Goal: Task Accomplishment & Management: Manage account settings

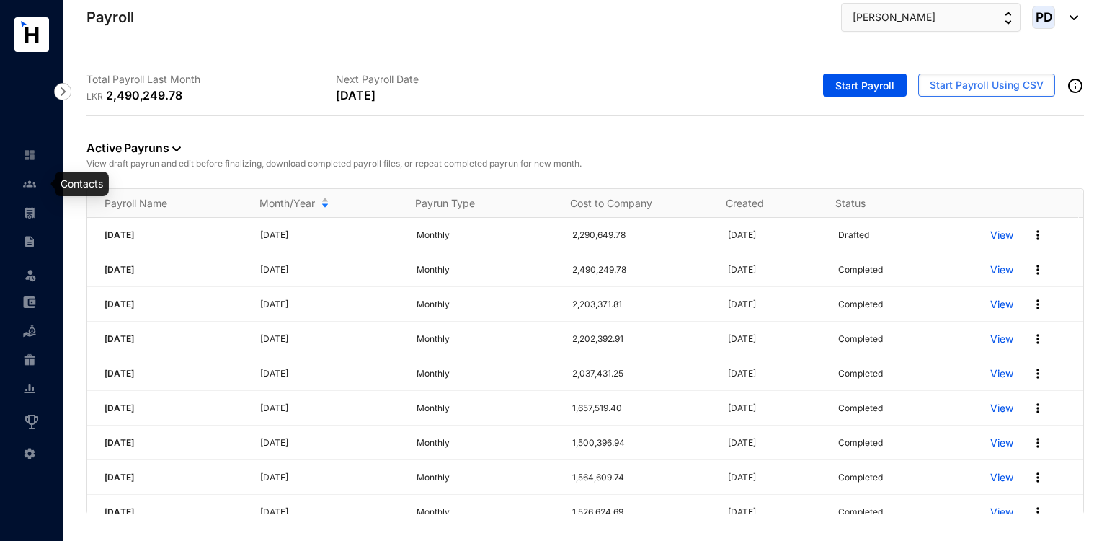
click at [23, 190] on link at bounding box center [41, 184] width 36 height 14
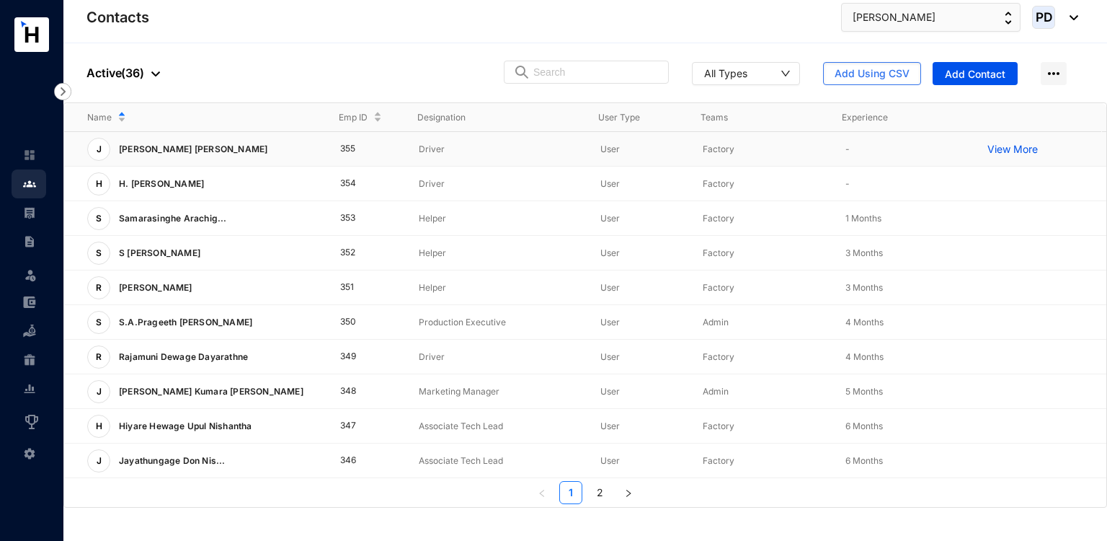
click at [210, 148] on p "[PERSON_NAME] [PERSON_NAME]" at bounding box center [191, 149] width 163 height 23
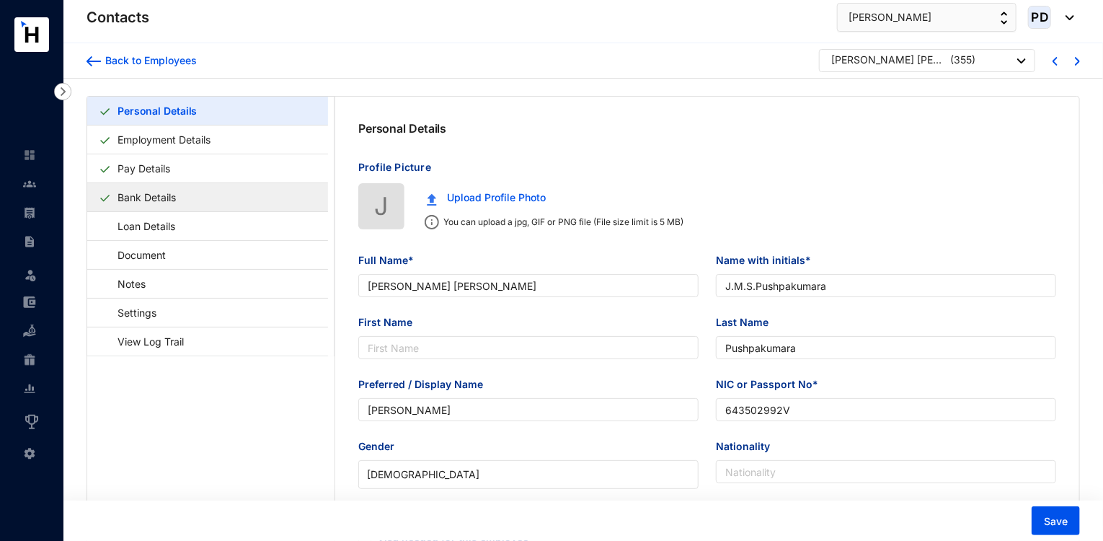
type input "[PERSON_NAME] [PERSON_NAME]"
type input "J.M.S.Pushpakumara"
type input "Pushpakumara"
type input "[PERSON_NAME]"
type input "643502992V"
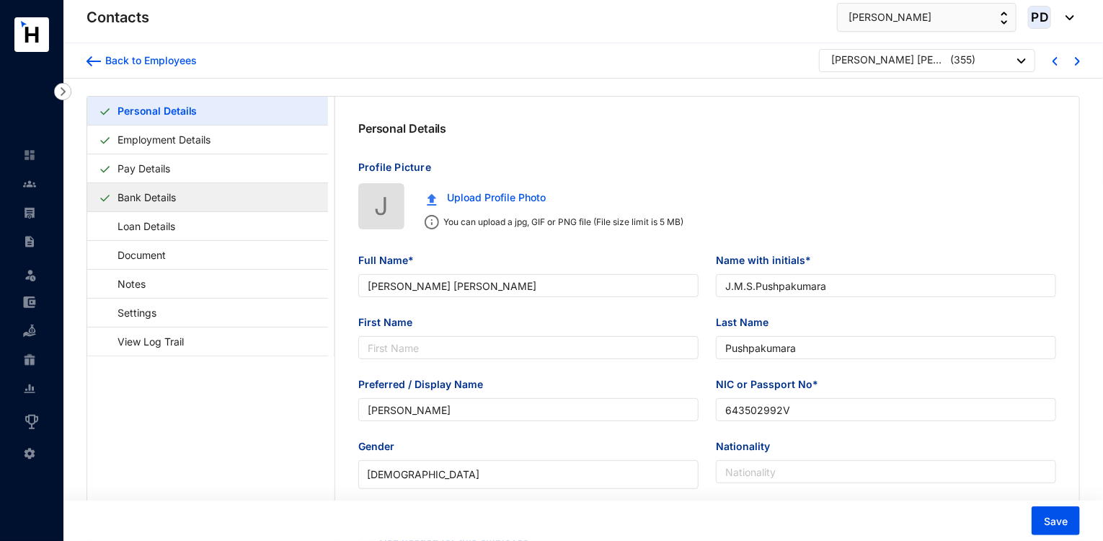
type input "[STREET_ADDRESS][PERSON_NAME]"
type input "[DATE]"
click at [176, 191] on link "Bank Details" at bounding box center [147, 197] width 70 height 30
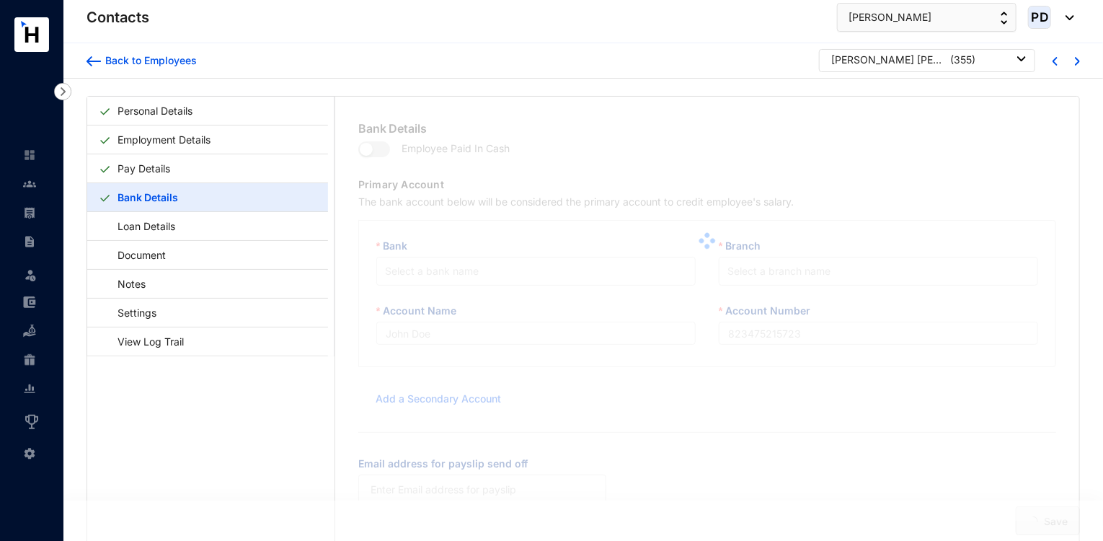
type input "J.M.S.Pushpakumara"
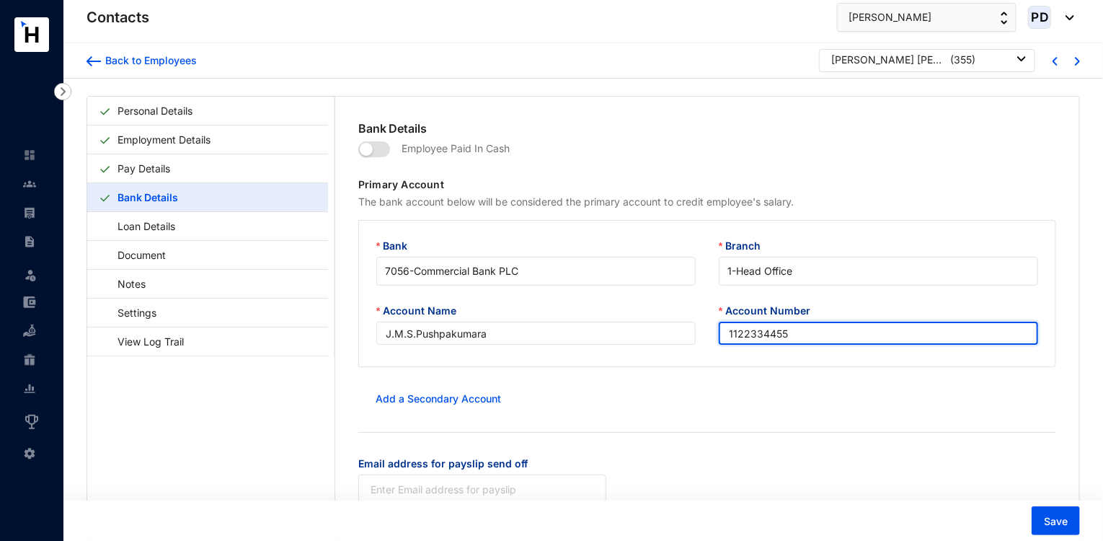
drag, startPoint x: 810, startPoint y: 335, endPoint x: 608, endPoint y: 365, distance: 203.3
click at [608, 365] on div "Bank 7056 - Commercial Bank PLC Branch 1 - Head Office Account Name J.M.S.Pushp…" at bounding box center [707, 293] width 698 height 147
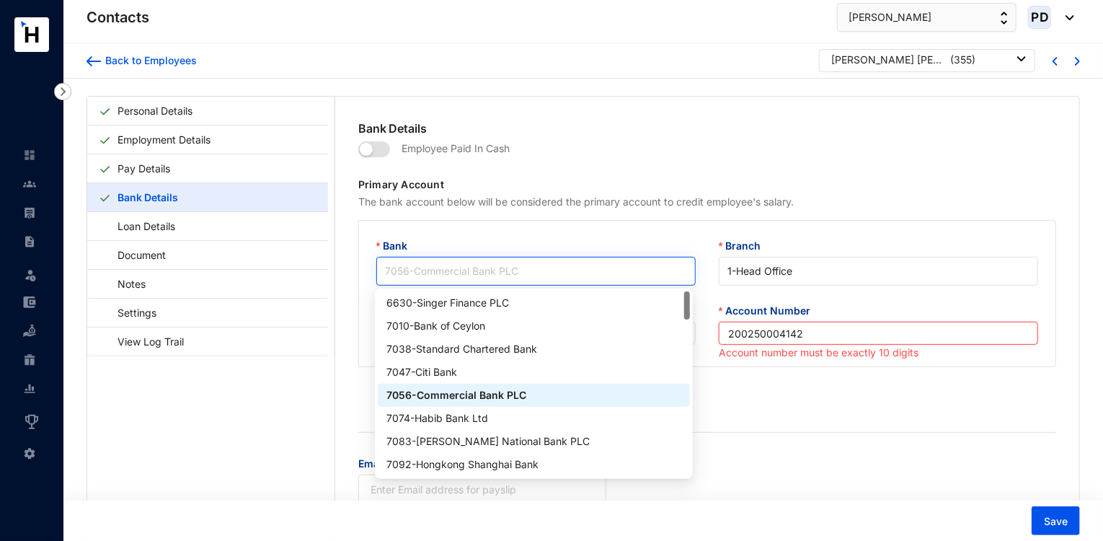
click at [579, 275] on span "7056 - Commercial Bank PLC" at bounding box center [536, 271] width 302 height 22
type input "200250004142"
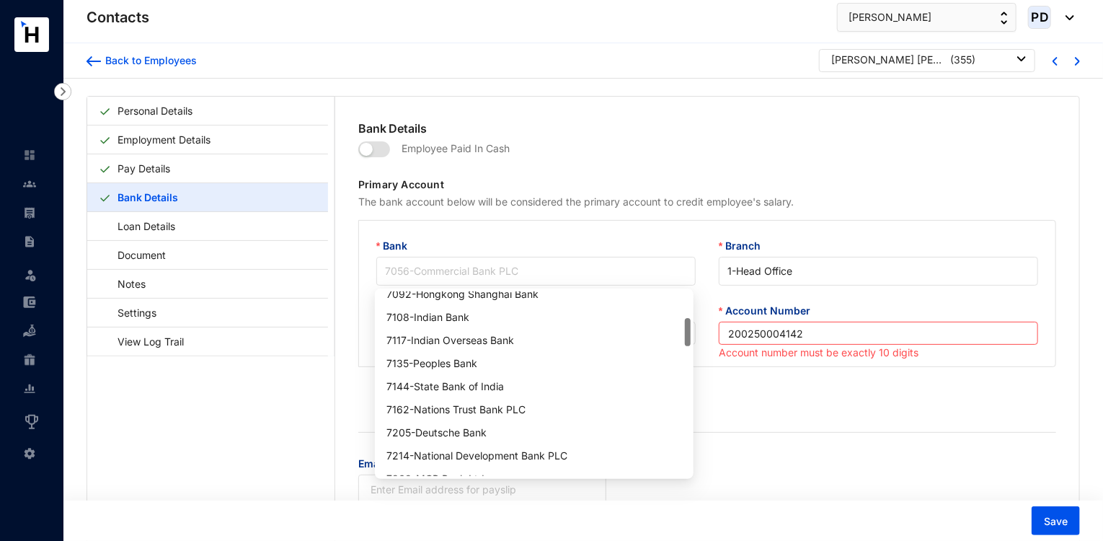
scroll to position [169, 0]
click at [517, 365] on div "7135 - Peoples Bank" at bounding box center [533, 364] width 295 height 16
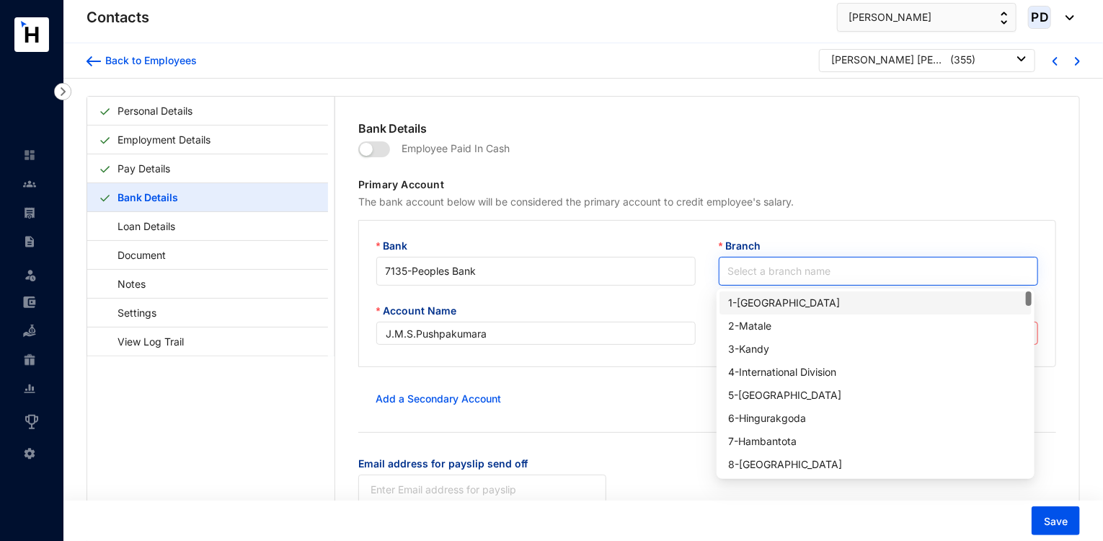
click at [753, 274] on input "Branch" at bounding box center [878, 270] width 302 height 27
type input "39"
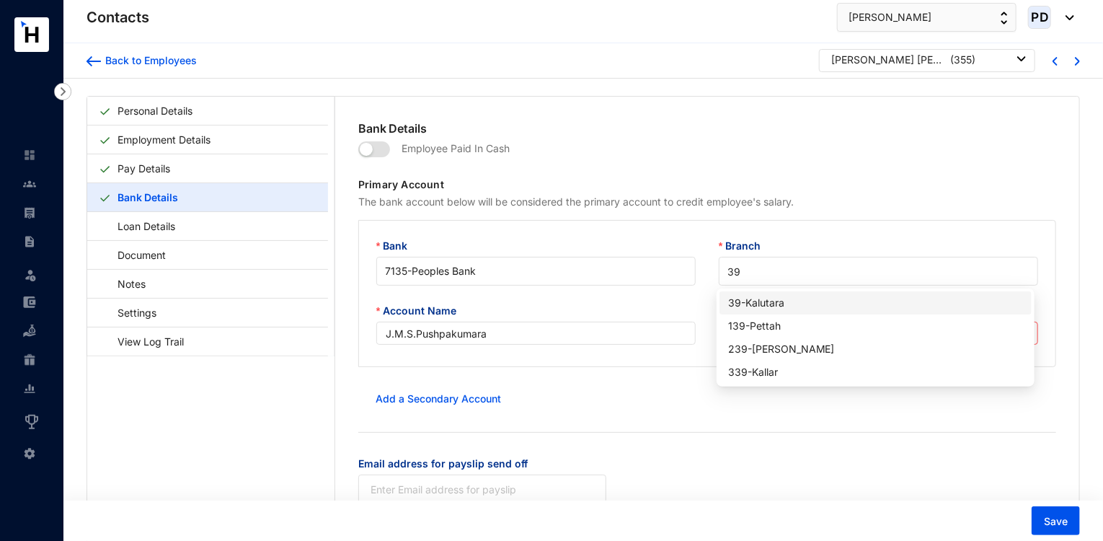
click at [764, 298] on div "39 - Kalutara" at bounding box center [875, 303] width 295 height 16
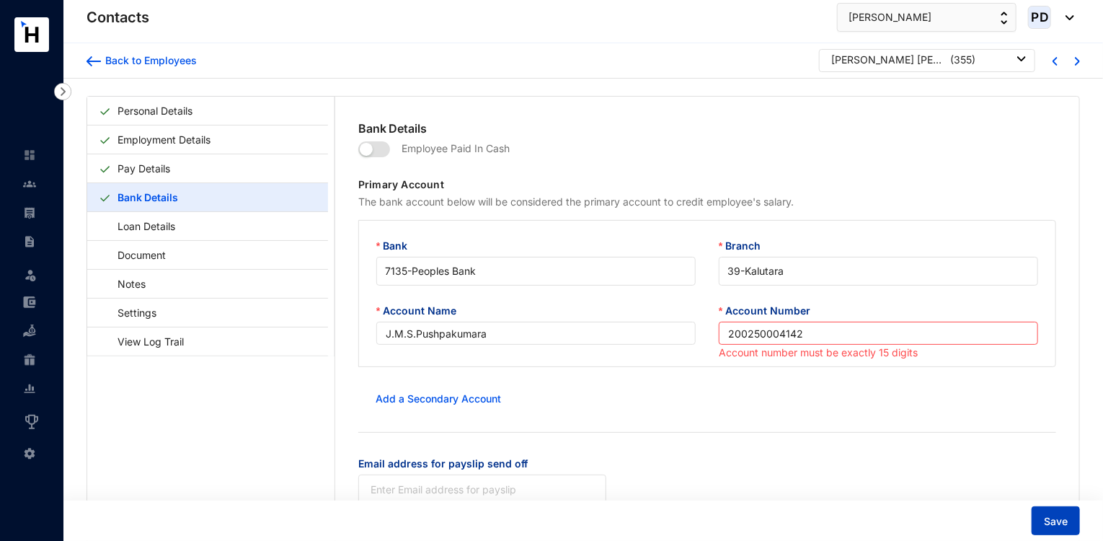
click at [1043, 514] on button "Save" at bounding box center [1056, 520] width 48 height 29
click at [724, 334] on input "200250004142" at bounding box center [878, 332] width 319 height 23
click at [910, 387] on div "Add a Secondary Account" at bounding box center [707, 398] width 698 height 29
click at [1044, 525] on button "Save" at bounding box center [1056, 520] width 48 height 29
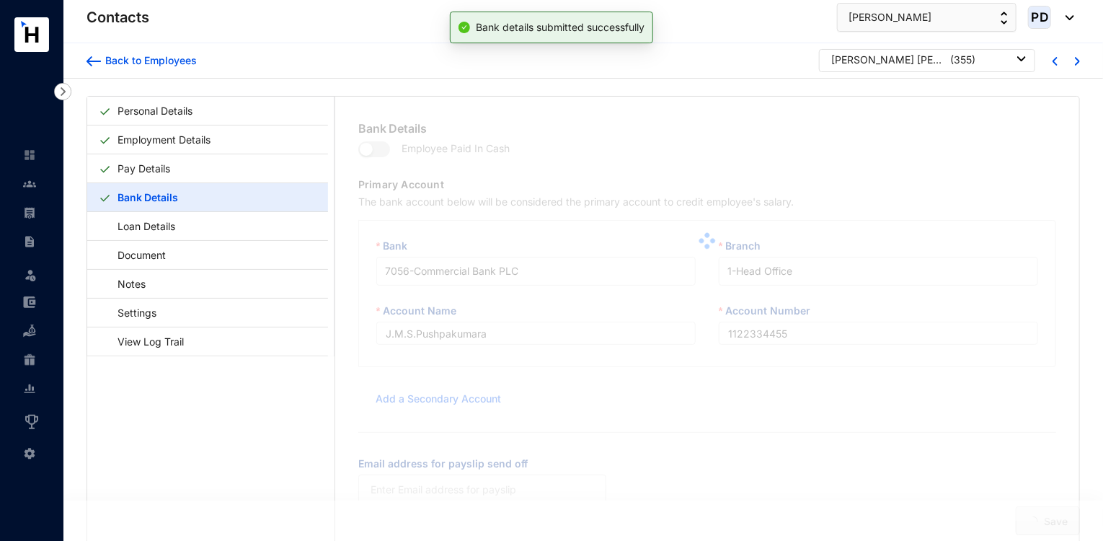
type input "039200250004142"
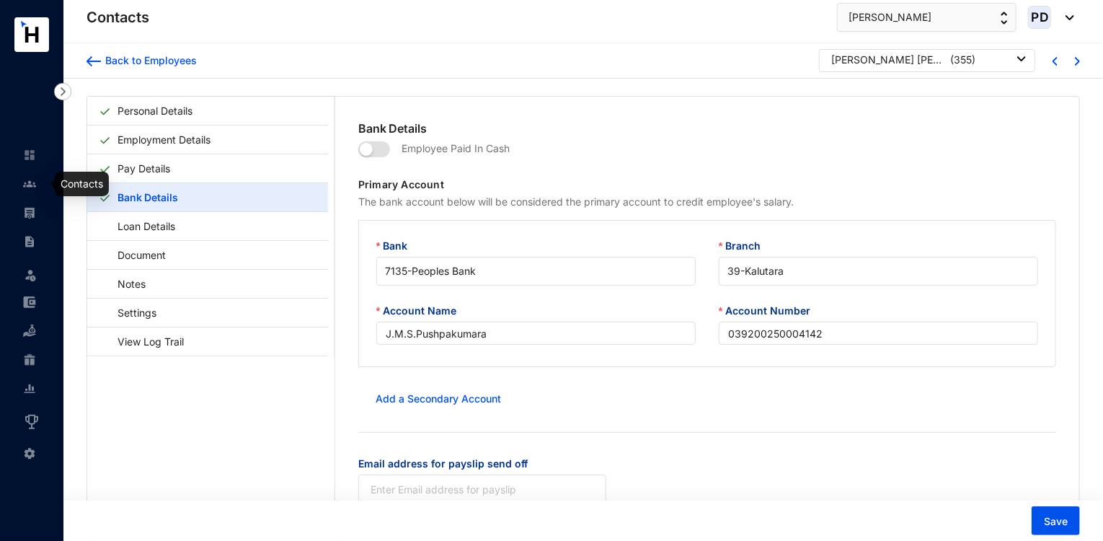
click at [31, 178] on img at bounding box center [29, 183] width 13 height 13
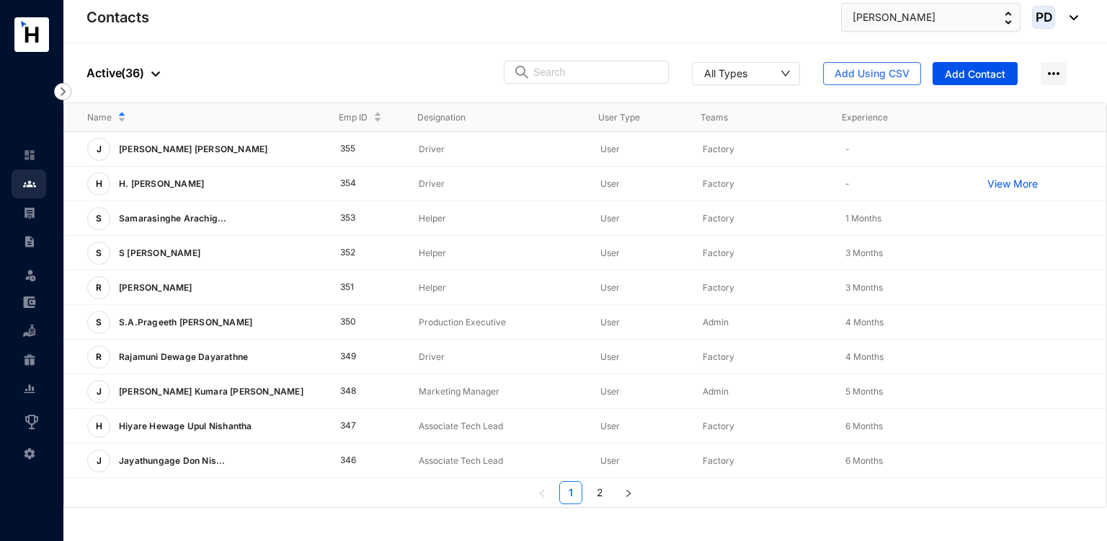
click at [208, 187] on p "H. [PERSON_NAME]" at bounding box center [159, 183] width 99 height 23
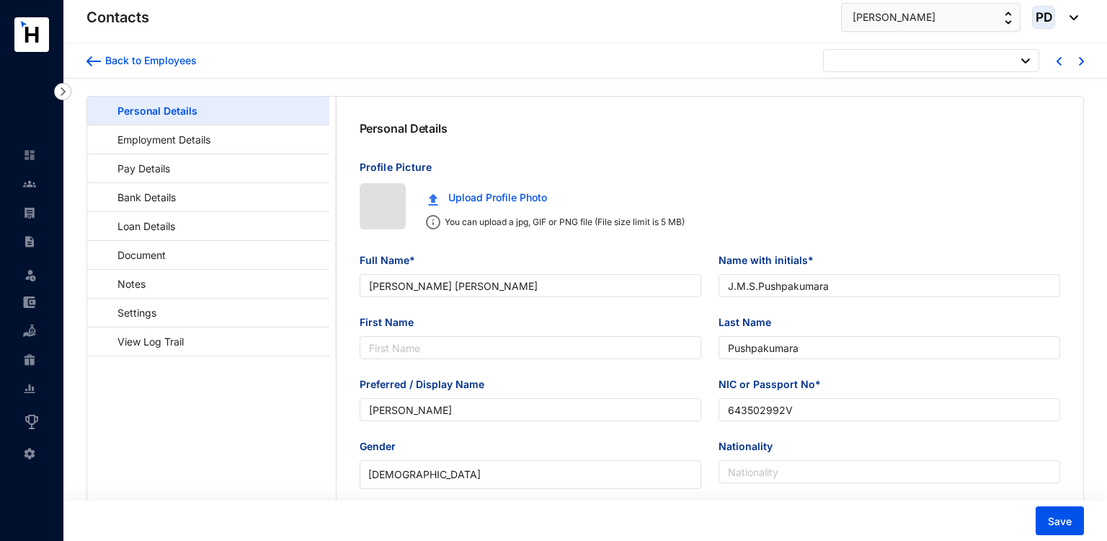
type input "[DATE]"
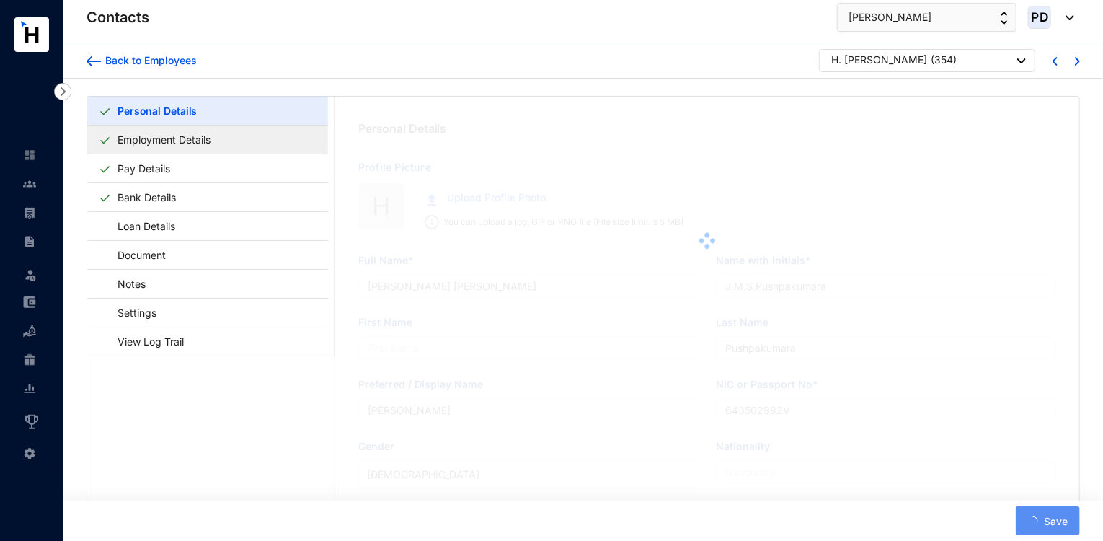
type input "H. [PERSON_NAME]"
type input "[DOMAIN_NAME] Silva"
type input "[PERSON_NAME]"
type input "Naveen"
type input "199509704729"
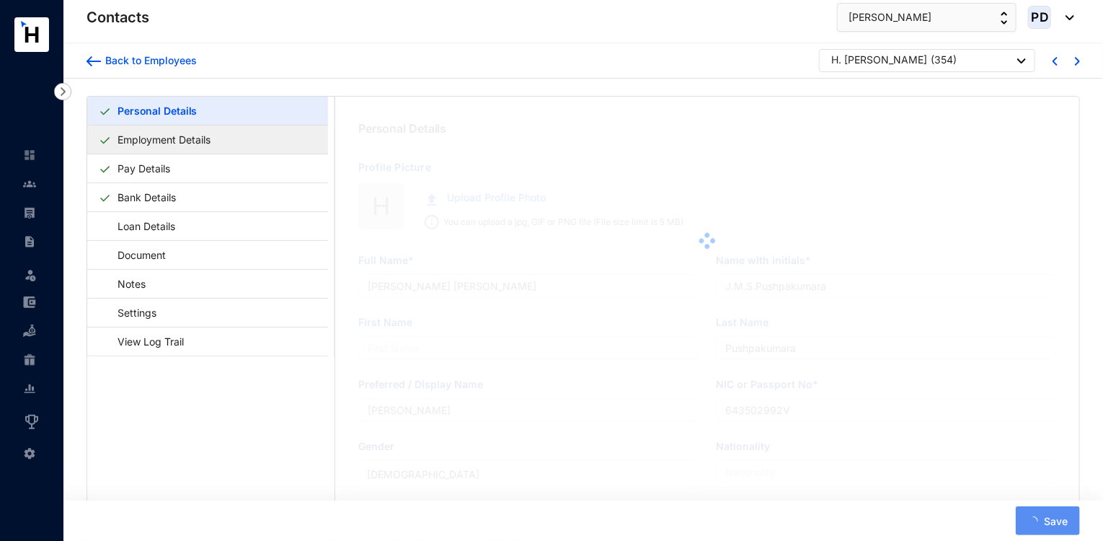
type input "[STREET_ADDRESS][PERSON_NAME]."
type input "[DATE]"
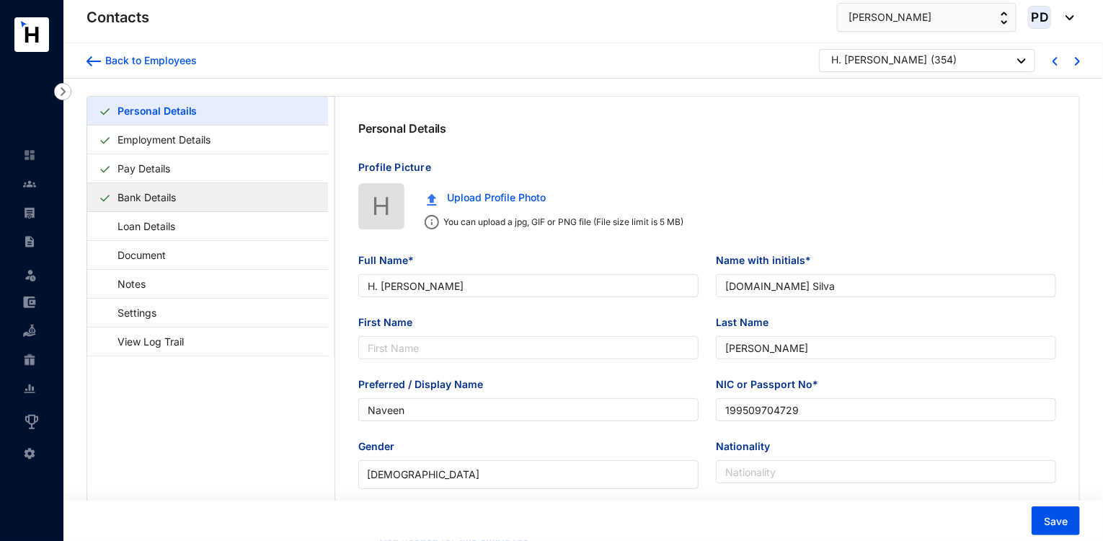
click at [182, 198] on link "Bank Details" at bounding box center [147, 197] width 70 height 30
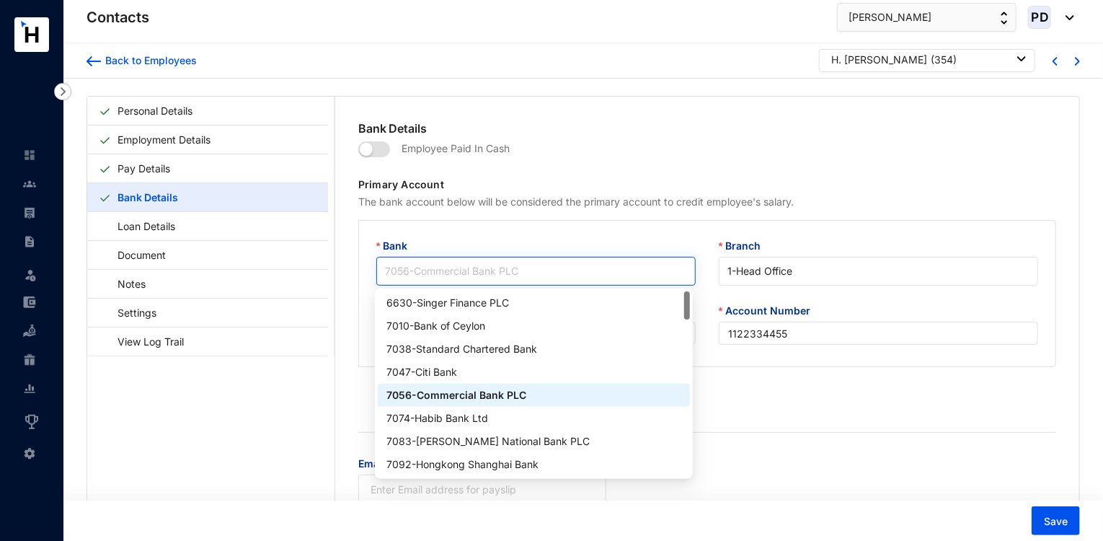
click at [567, 271] on span "7056 - Commercial Bank PLC" at bounding box center [536, 271] width 302 height 22
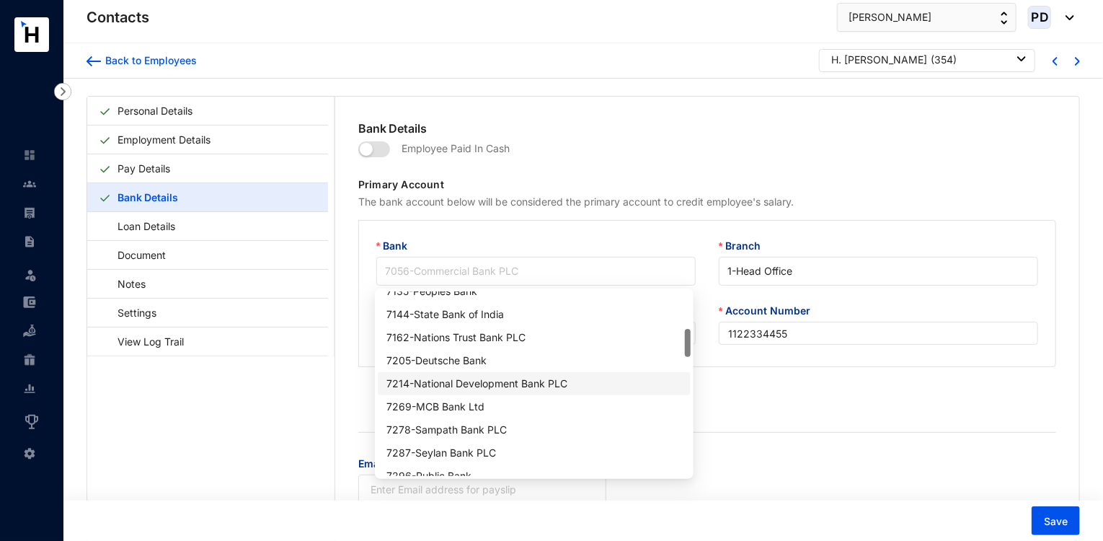
scroll to position [247, 0]
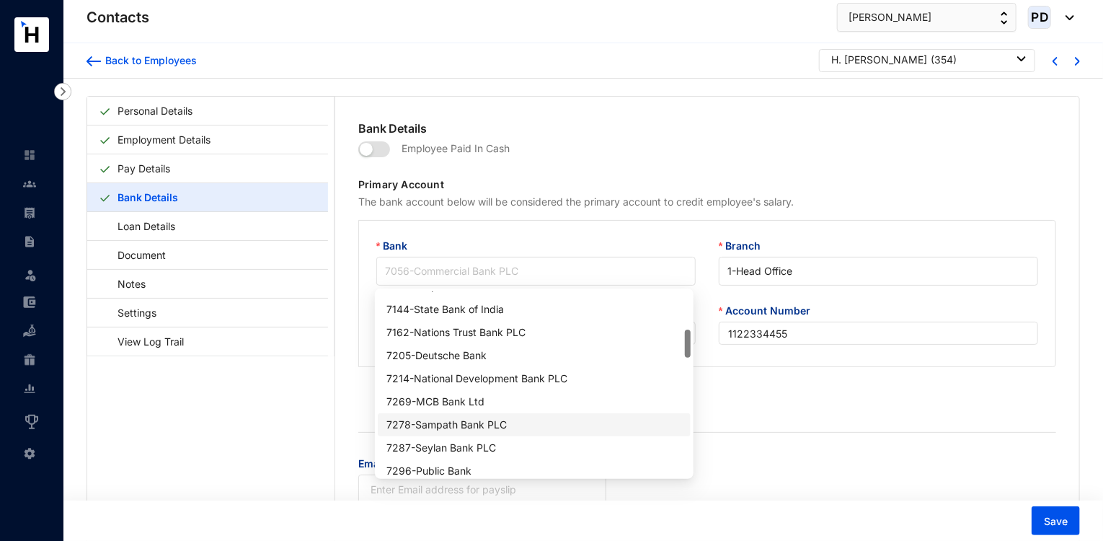
click at [462, 429] on div "7278 - Sampath Bank PLC" at bounding box center [533, 425] width 295 height 16
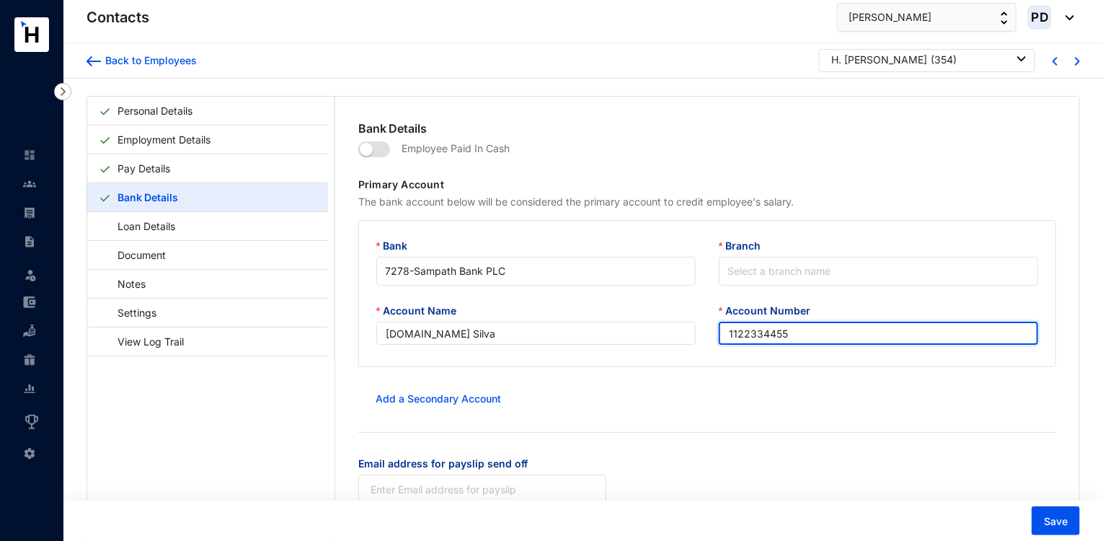
drag, startPoint x: 805, startPoint y: 341, endPoint x: 611, endPoint y: 360, distance: 195.6
click at [611, 360] on div "Account Name [DOMAIN_NAME] Silva Account Number 1122334455" at bounding box center [707, 332] width 685 height 59
type input "101854632640"
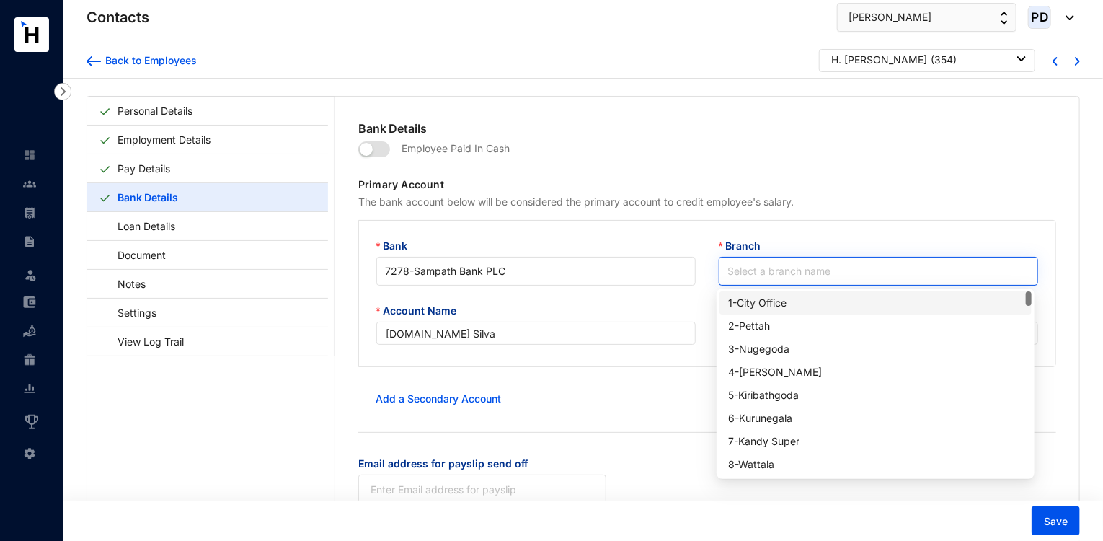
click at [773, 282] on input "Branch" at bounding box center [878, 270] width 302 height 27
type input "18"
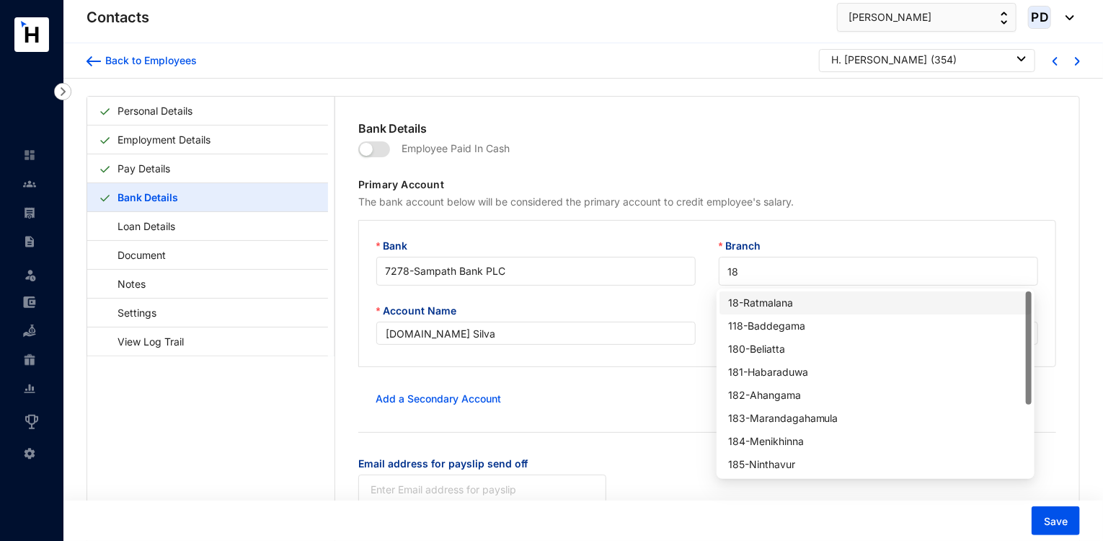
click at [770, 295] on div "18 - Ratmalana" at bounding box center [875, 303] width 295 height 16
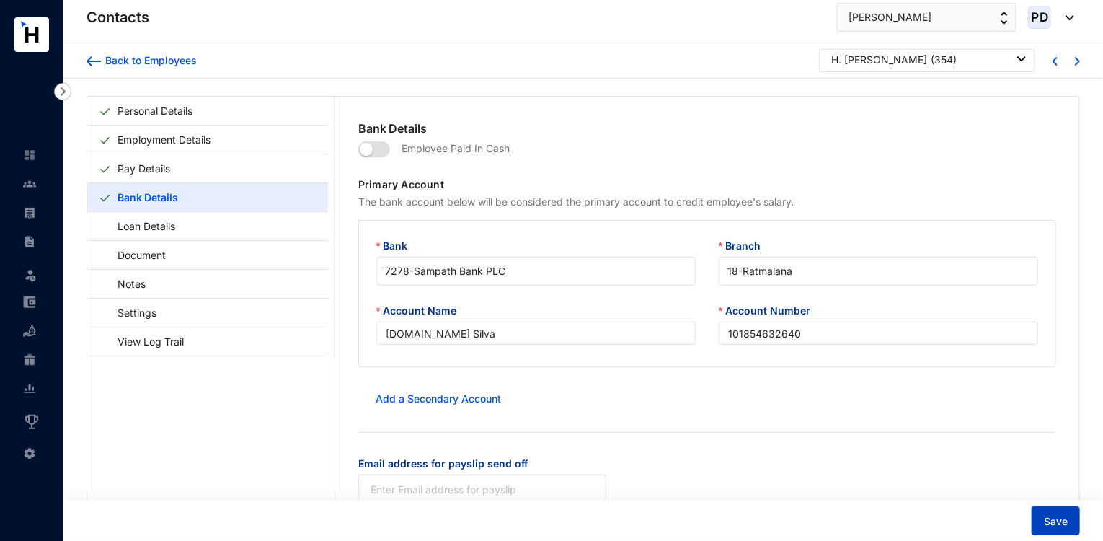
click at [1058, 514] on span "Save" at bounding box center [1056, 521] width 24 height 14
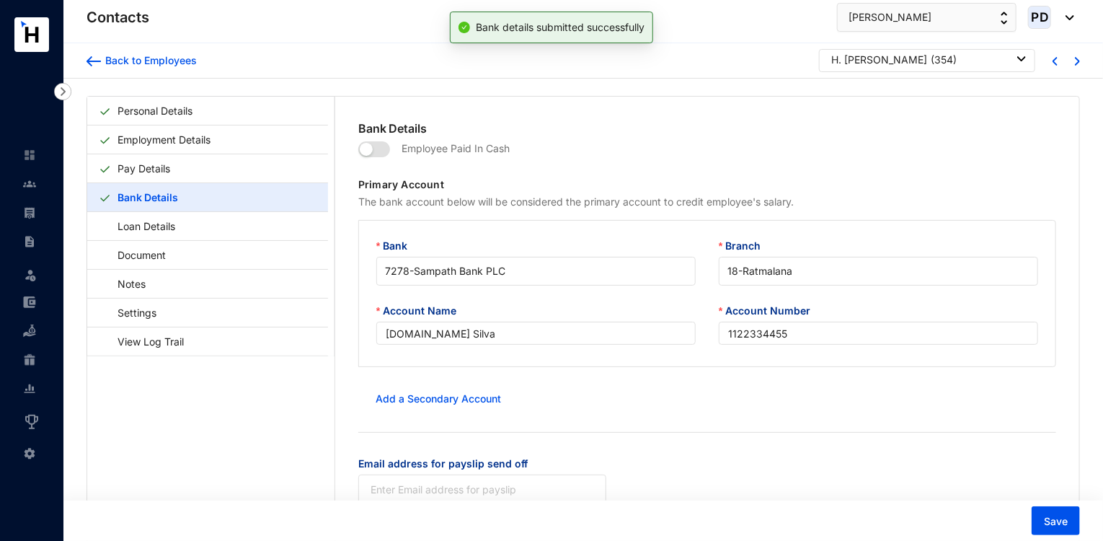
type input "101854632640"
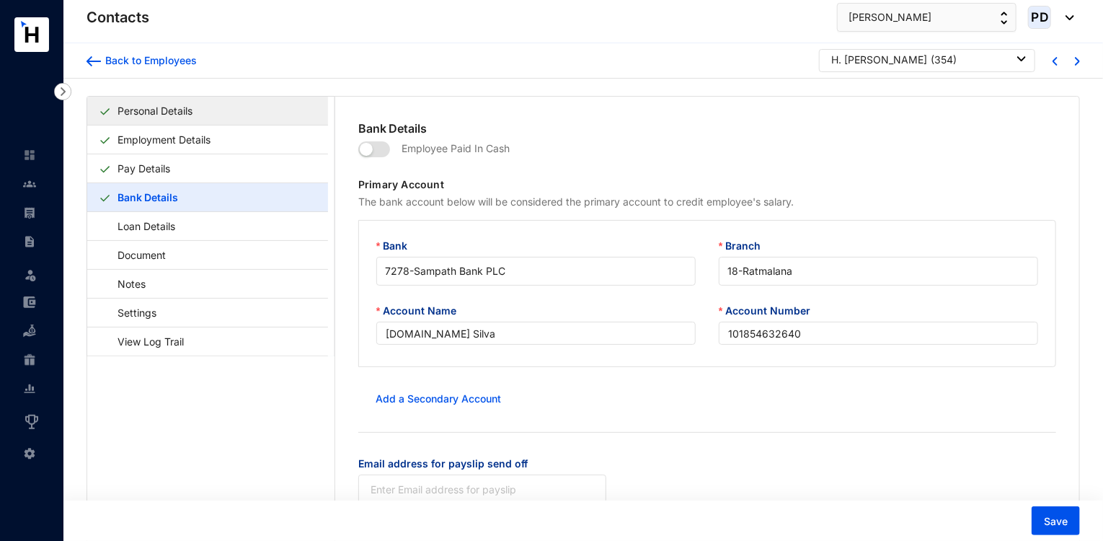
click at [190, 122] on link "Personal Details" at bounding box center [155, 111] width 87 height 30
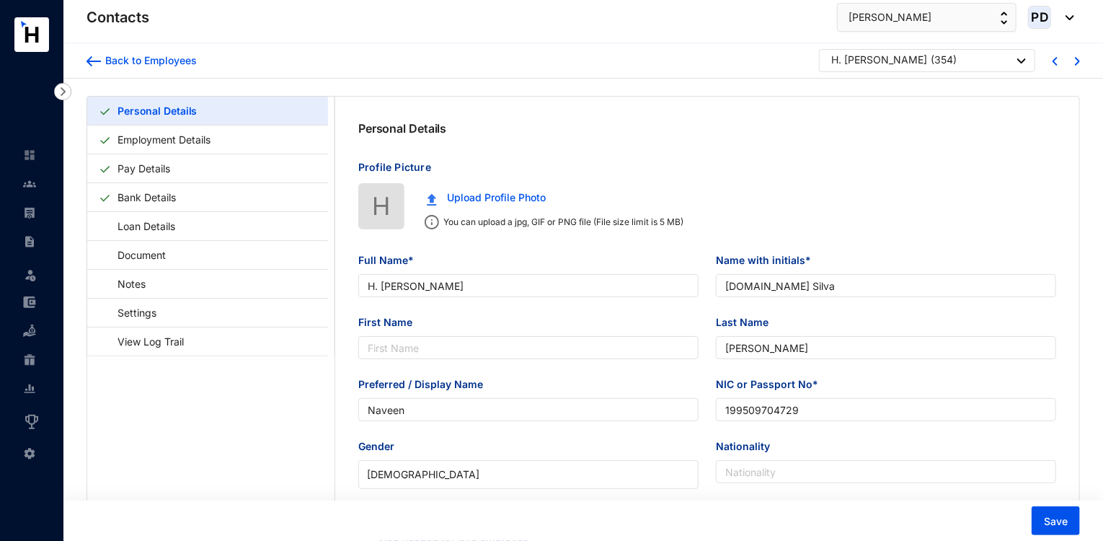
type input "[DATE]"
click at [164, 199] on link "Bank Details" at bounding box center [147, 197] width 70 height 30
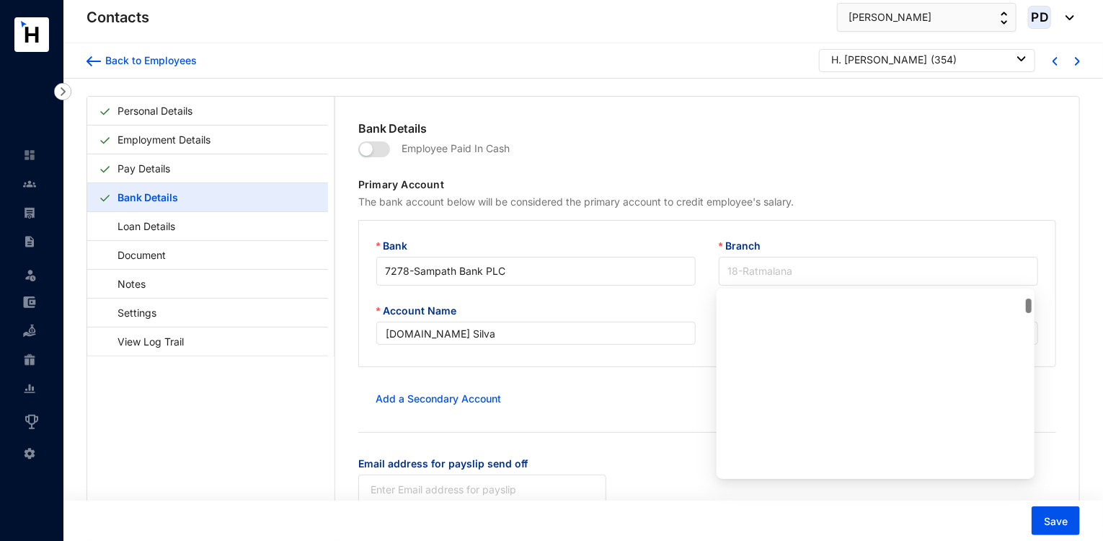
click at [874, 271] on span "18 - Ratmalana" at bounding box center [878, 271] width 302 height 22
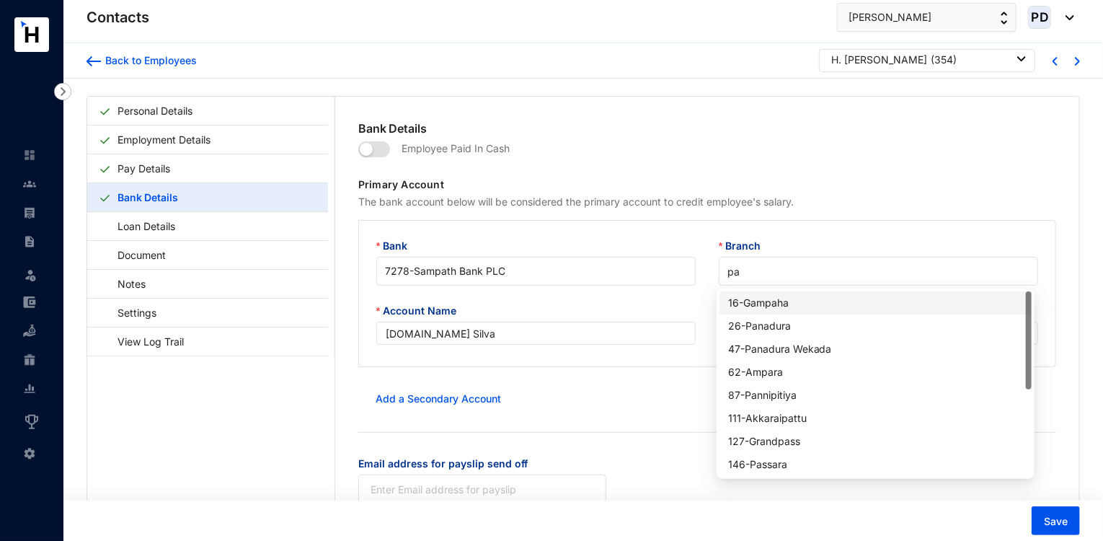
type input "p"
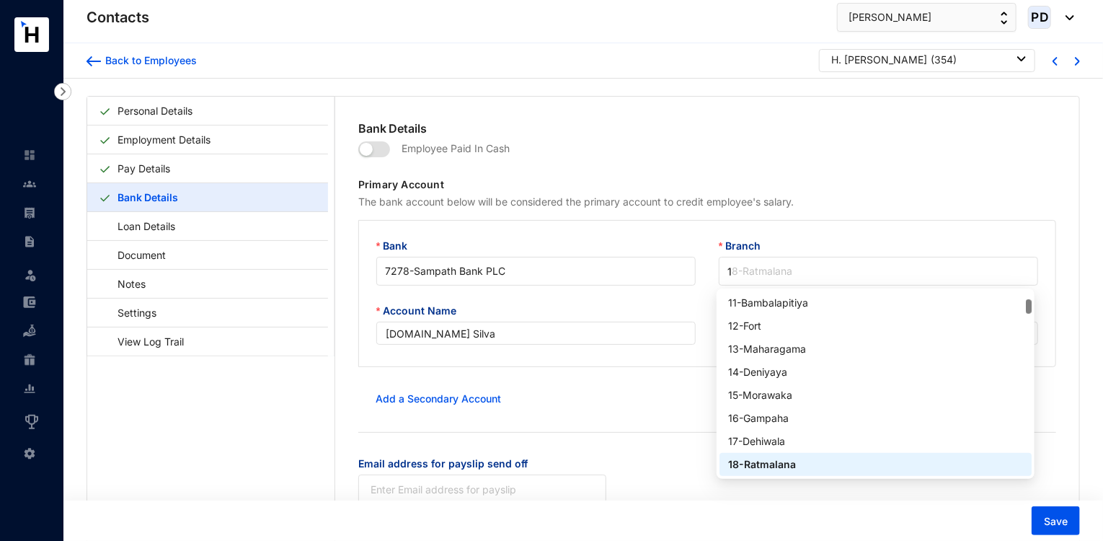
scroll to position [208, 0]
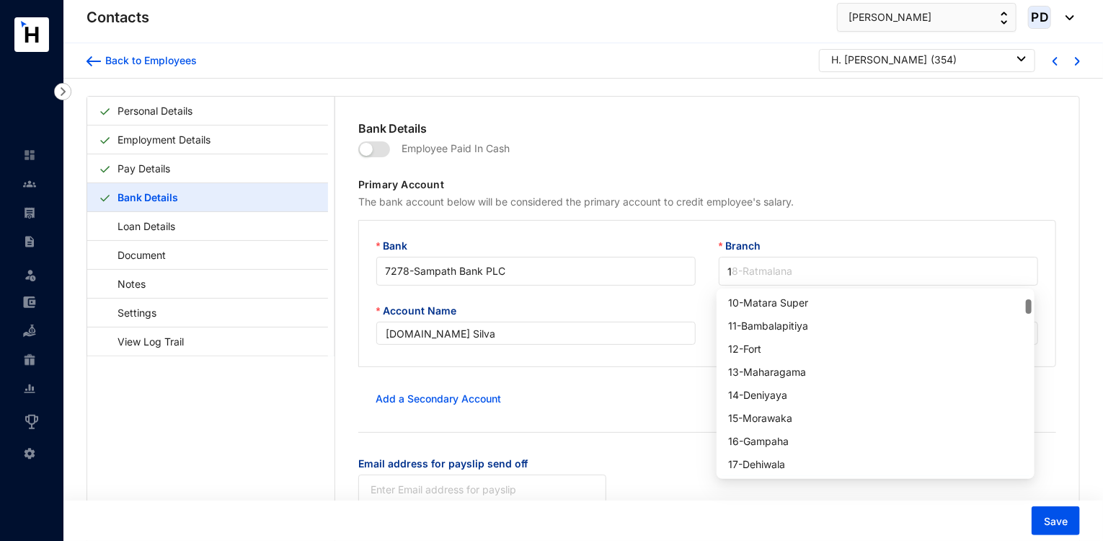
type input "18"
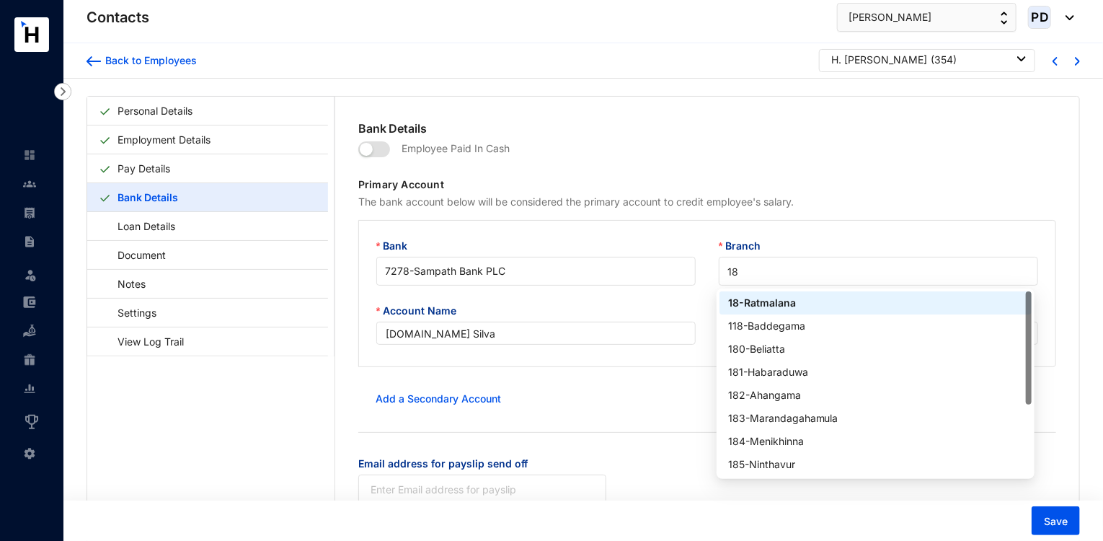
click at [804, 306] on div "18 - Ratmalana" at bounding box center [875, 303] width 295 height 16
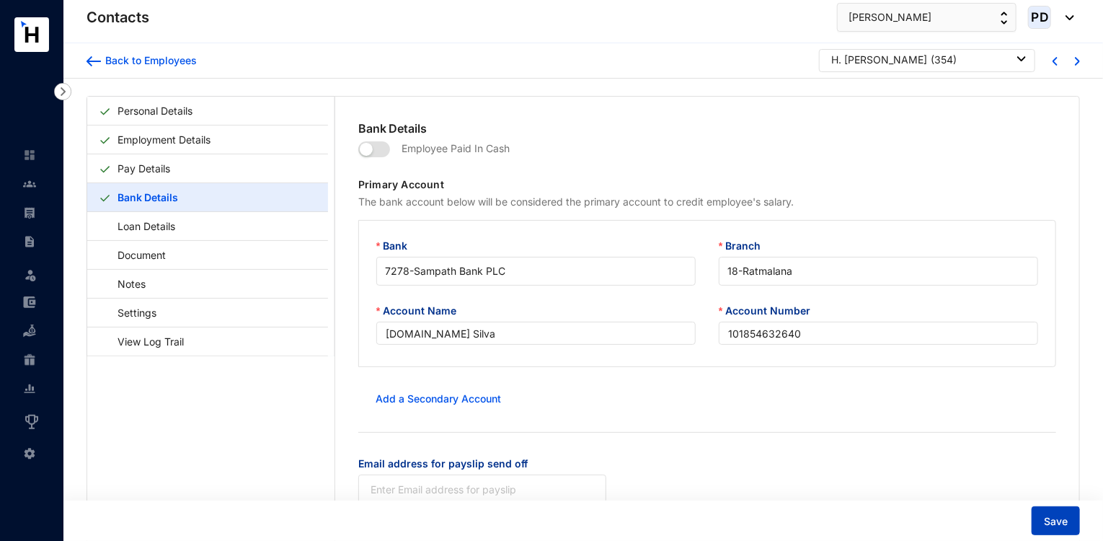
click at [1057, 520] on span "Save" at bounding box center [1056, 521] width 24 height 14
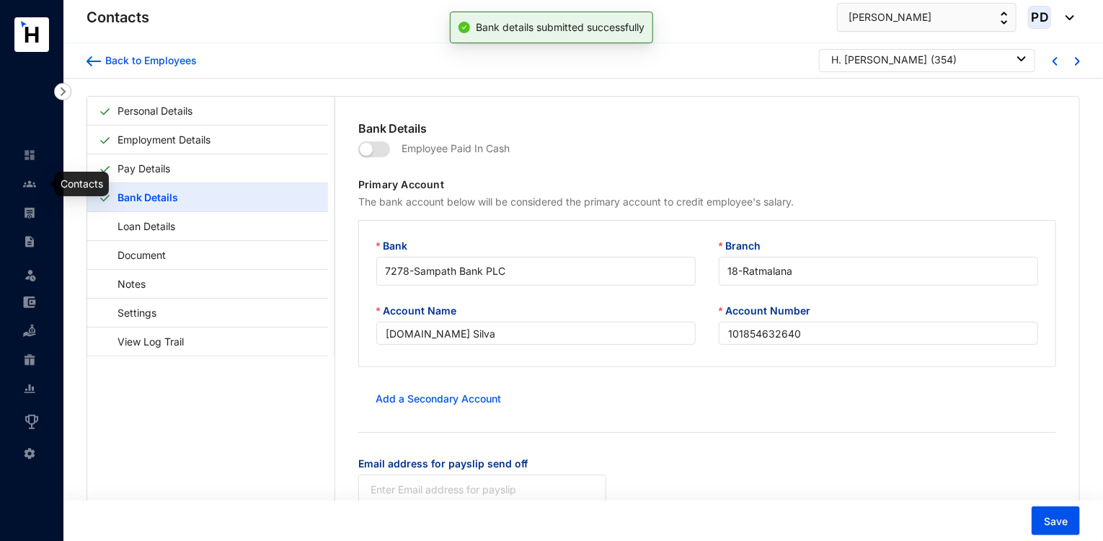
click at [33, 188] on img at bounding box center [29, 183] width 13 height 13
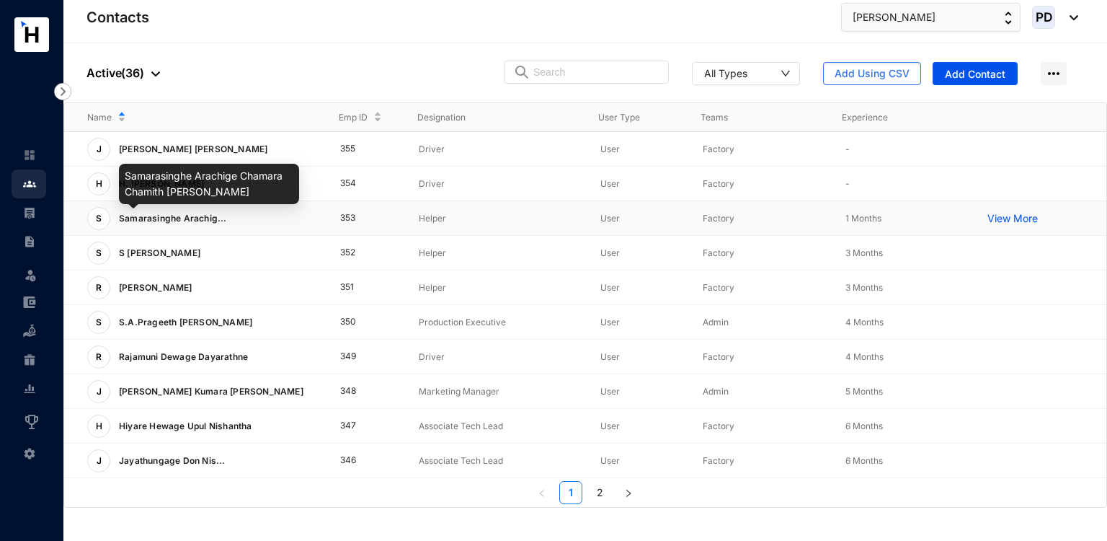
click at [161, 213] on span "Samarasinghe Arachig..." at bounding box center [173, 218] width 108 height 11
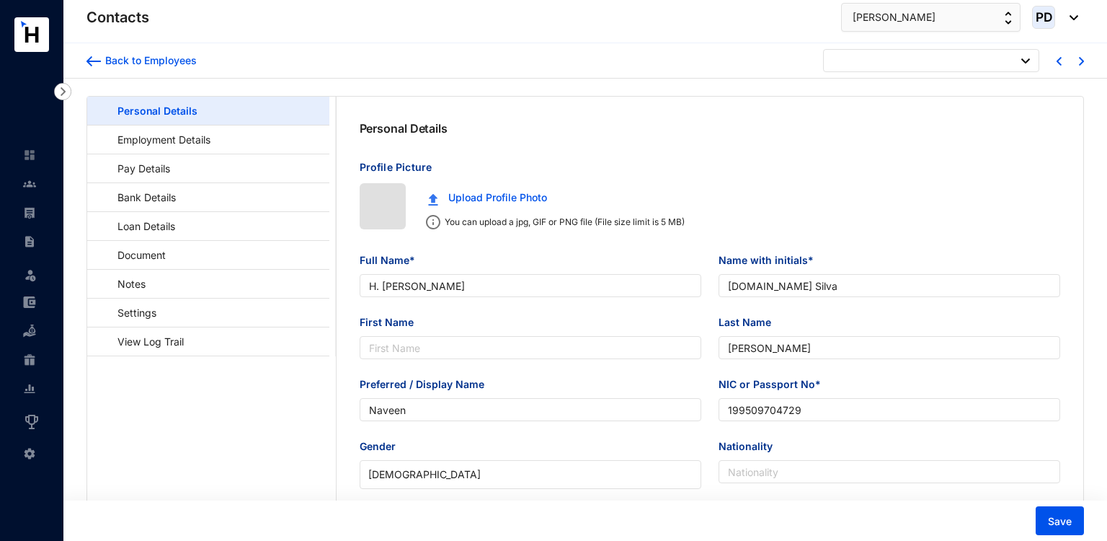
type input "[DATE]"
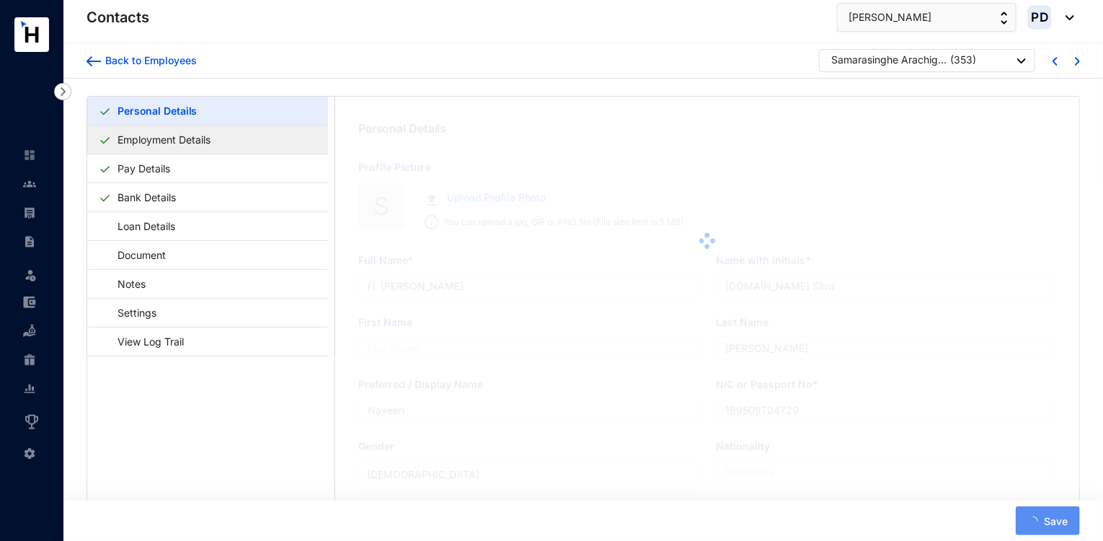
type input "Samarasinghe Arachige Chamara Chamith [PERSON_NAME]"
type input "S.A.C.C.[PERSON_NAME]"
type input "[PERSON_NAME]"
type input "Chamara"
type input "197931103218"
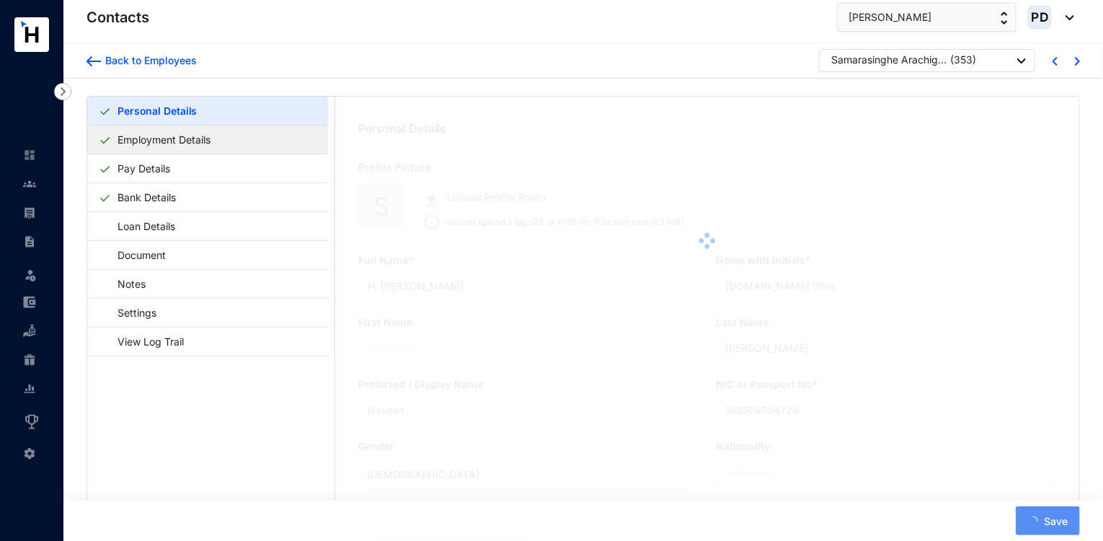
type input "150/37, [PERSON_NAME], Atigala."
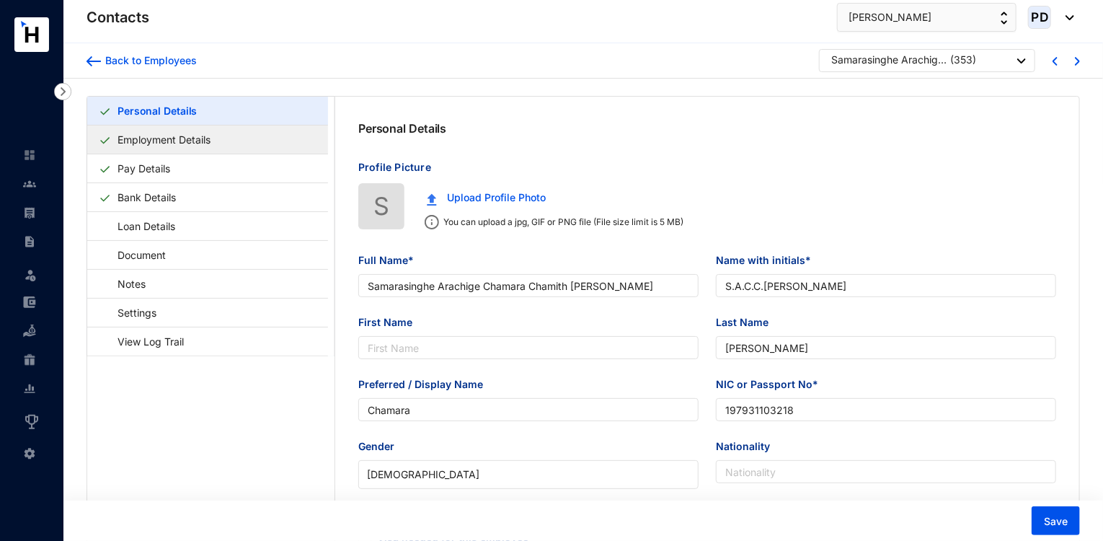
type input "[DATE]"
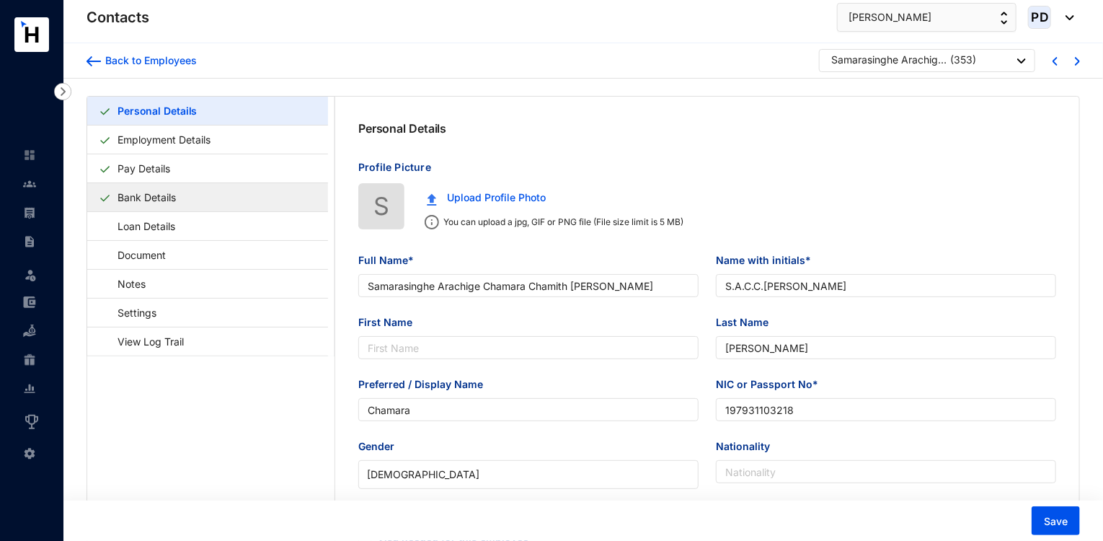
click at [182, 197] on link "Bank Details" at bounding box center [147, 197] width 70 height 30
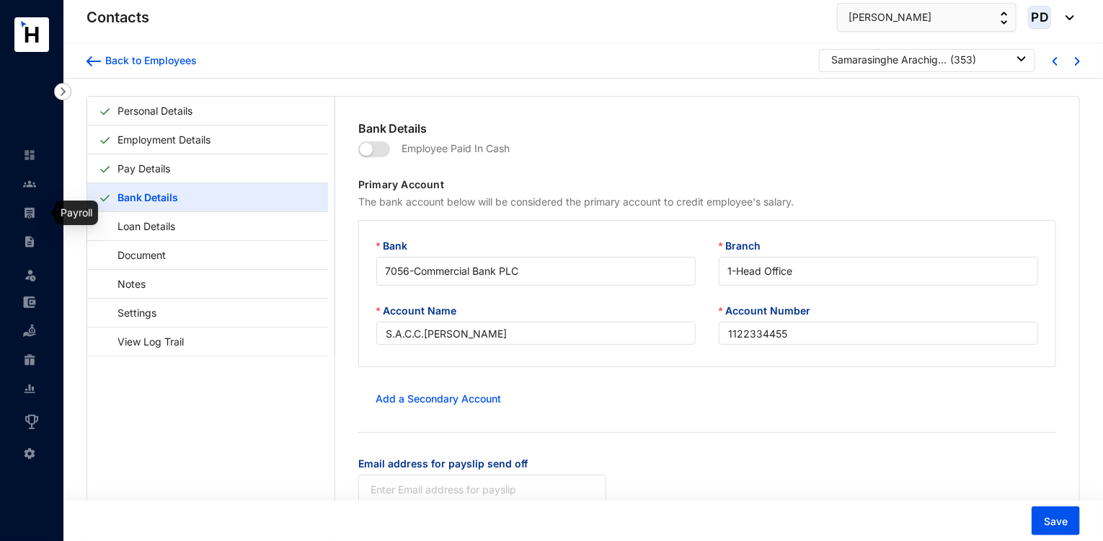
click at [27, 213] on img at bounding box center [29, 212] width 13 height 13
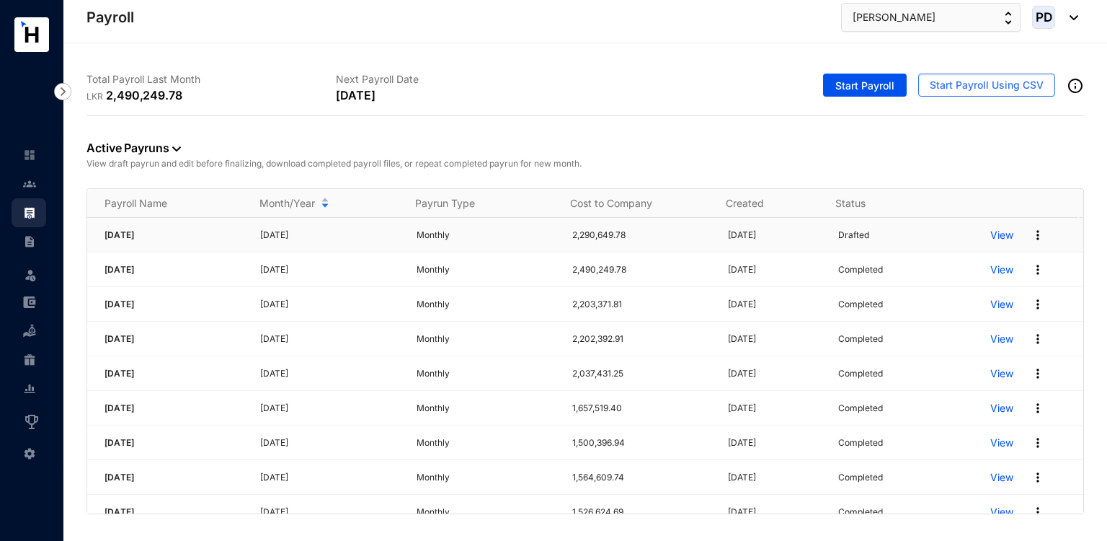
click at [993, 231] on p "View" at bounding box center [1001, 235] width 23 height 14
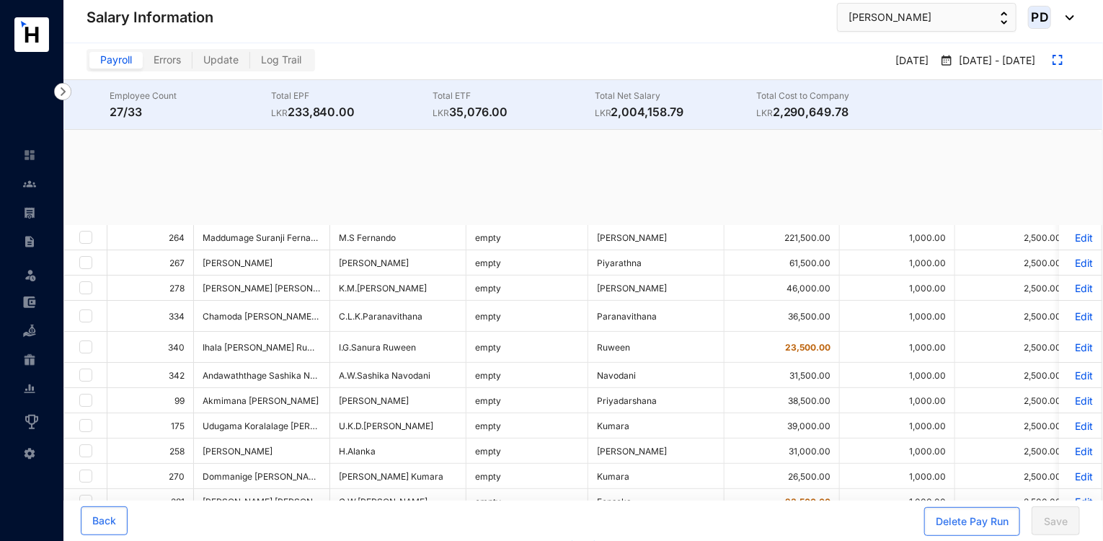
checkbox input "true"
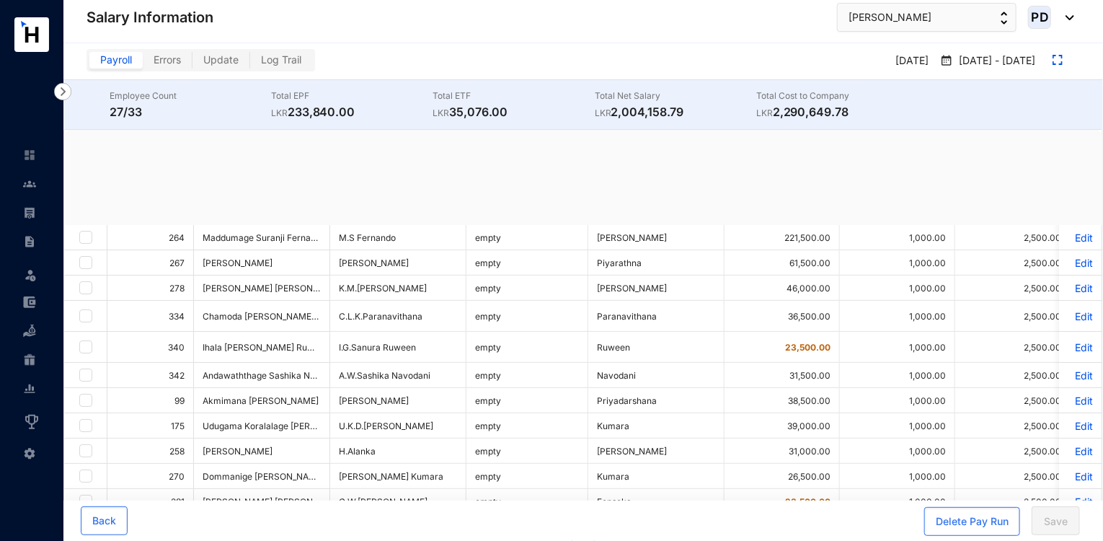
checkbox input "true"
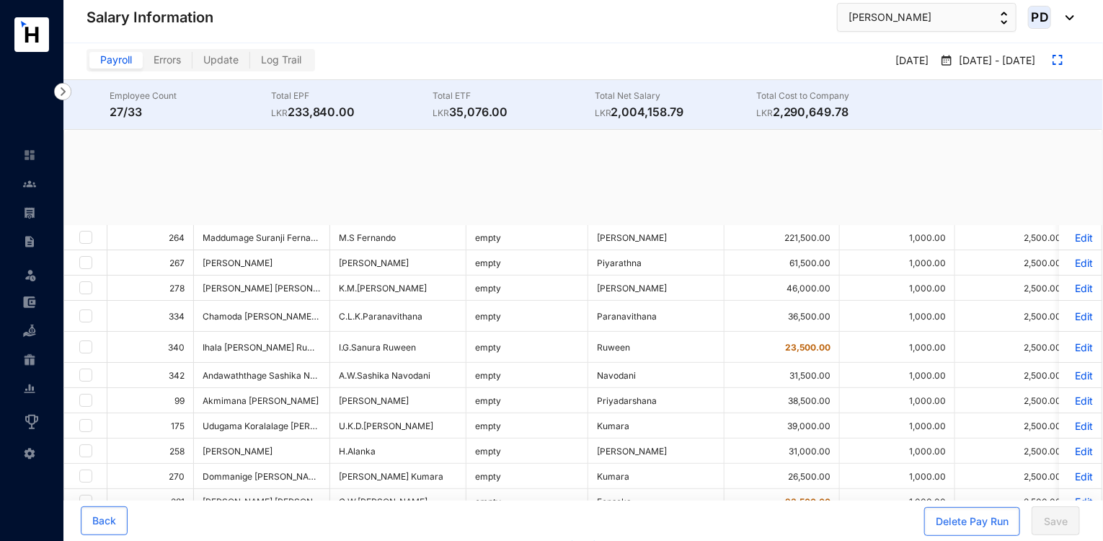
checkbox input "true"
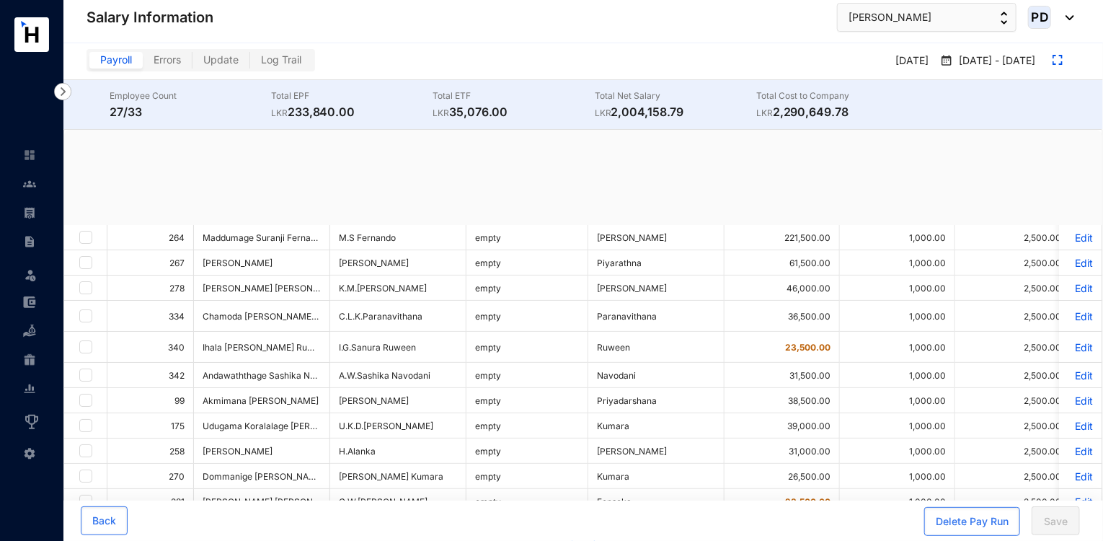
checkbox input "true"
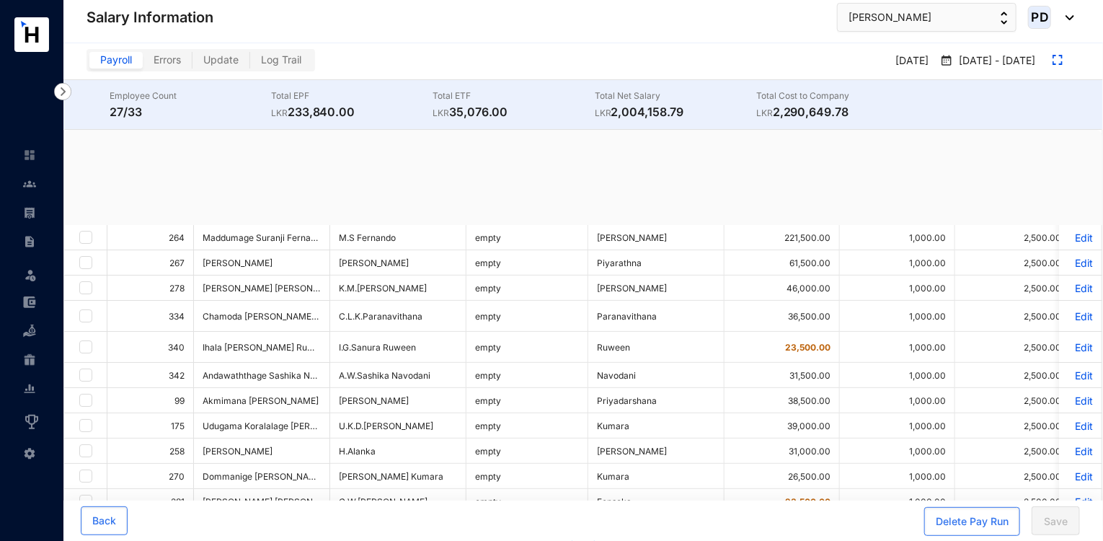
checkbox input "true"
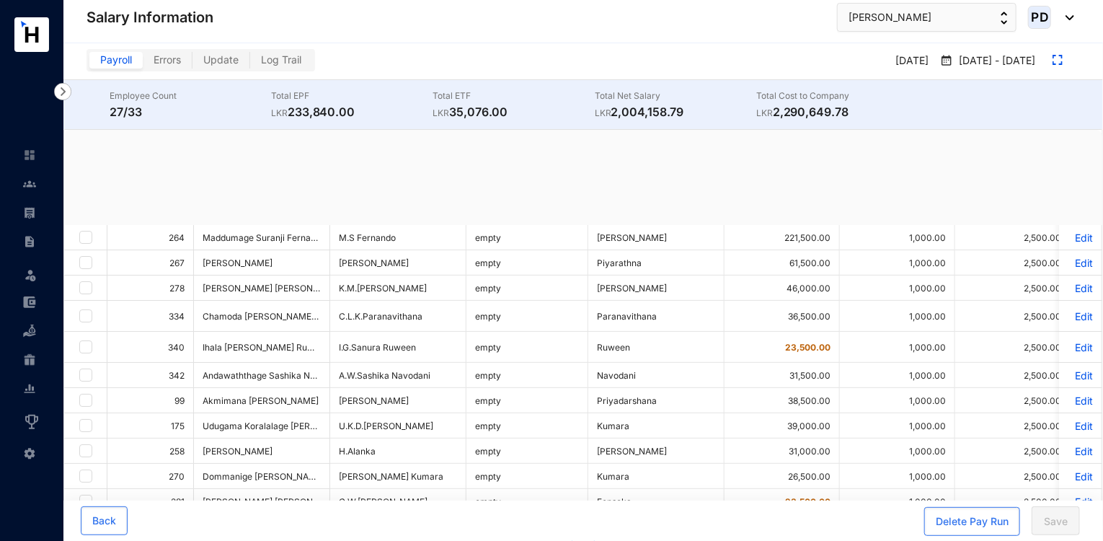
checkbox input "true"
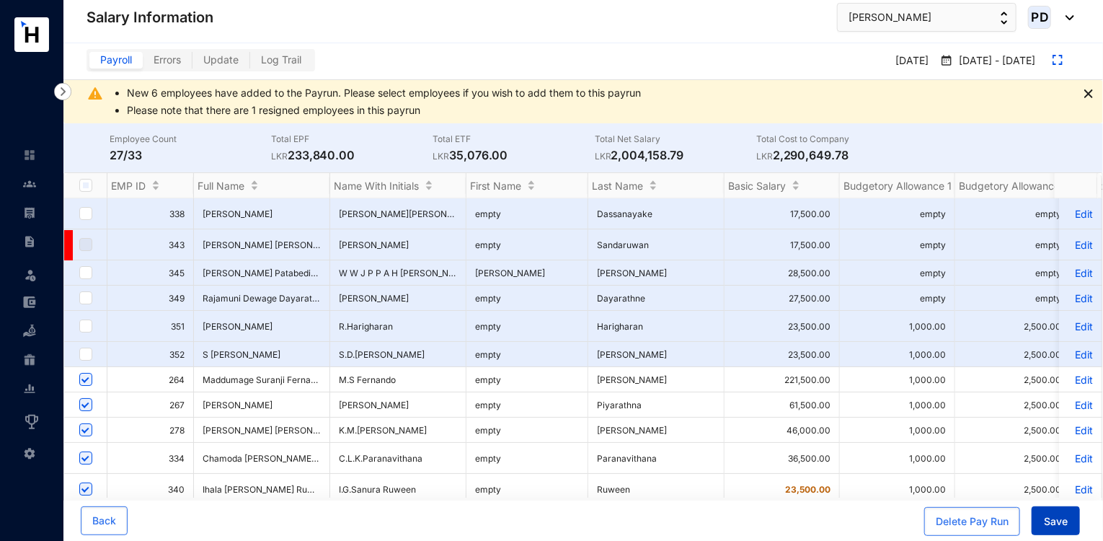
click at [1051, 523] on span "Save" at bounding box center [1056, 521] width 24 height 14
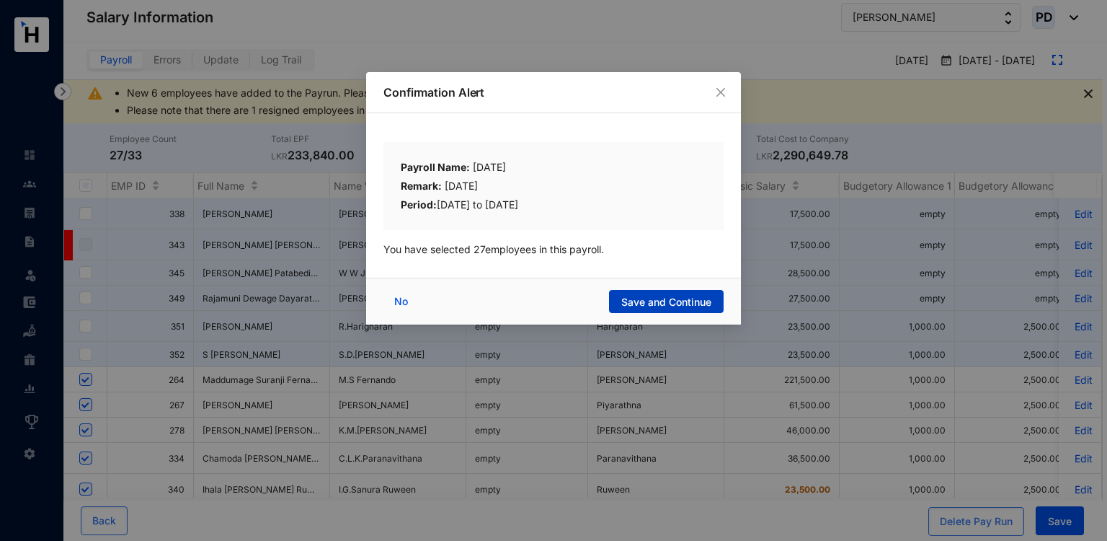
click at [634, 290] on button "Save and Continue" at bounding box center [666, 301] width 115 height 23
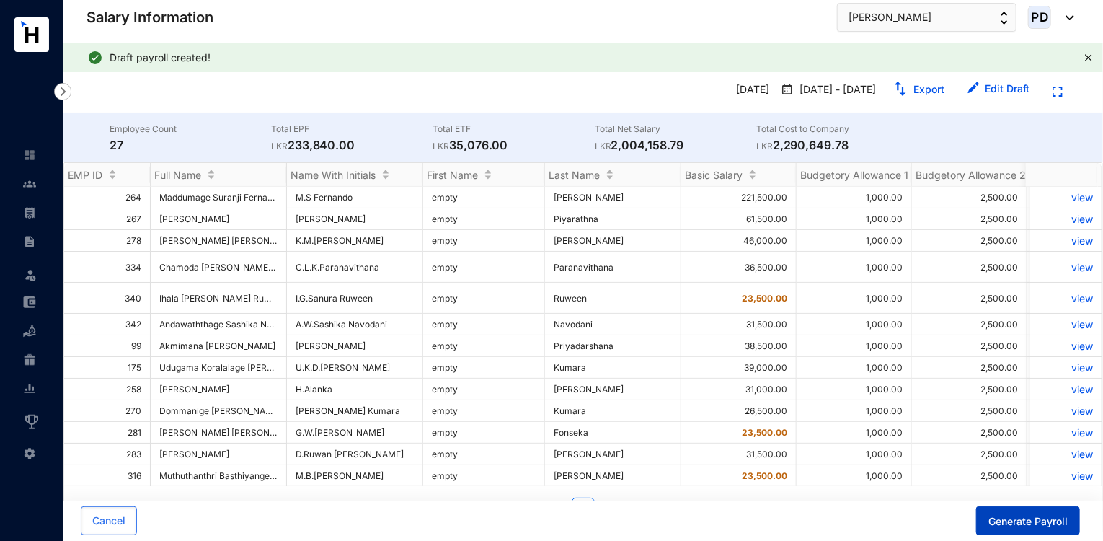
click at [1016, 523] on span "Generate Payroll" at bounding box center [1027, 521] width 79 height 14
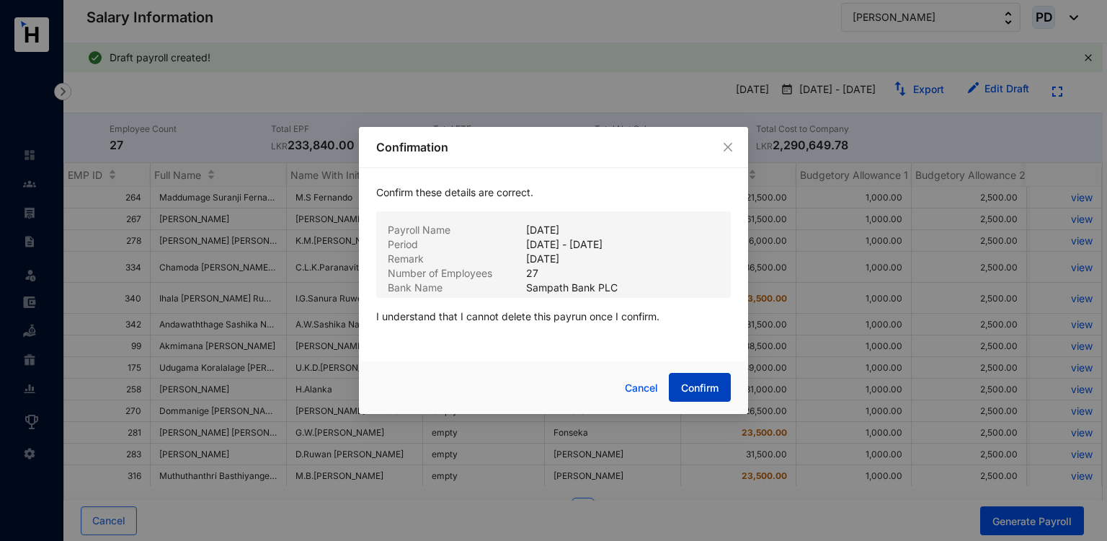
click at [698, 394] on span "Confirm" at bounding box center [699, 388] width 37 height 14
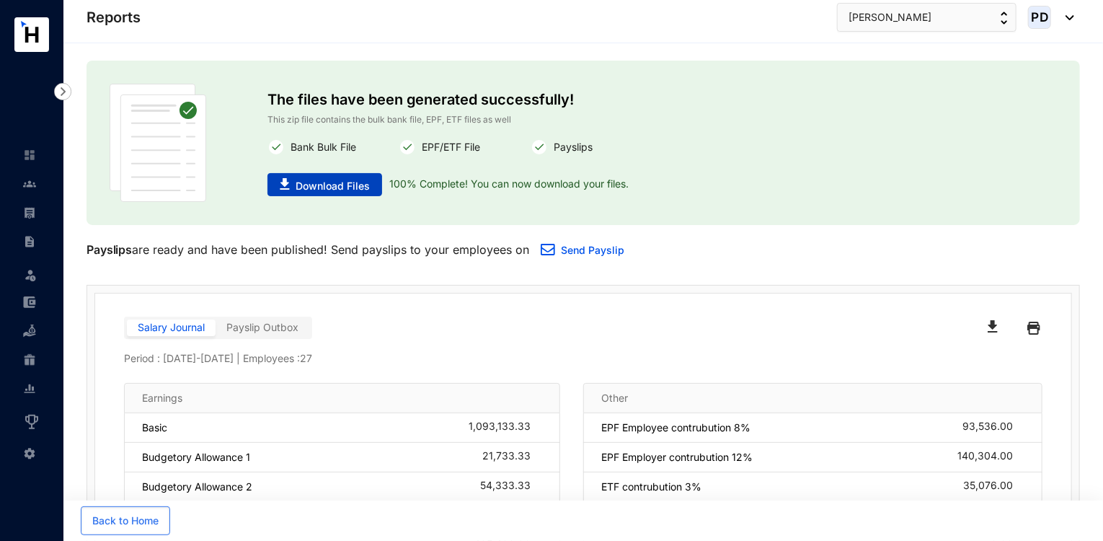
click at [334, 182] on span "Download Files" at bounding box center [333, 186] width 74 height 14
click at [29, 187] on img at bounding box center [29, 183] width 13 height 13
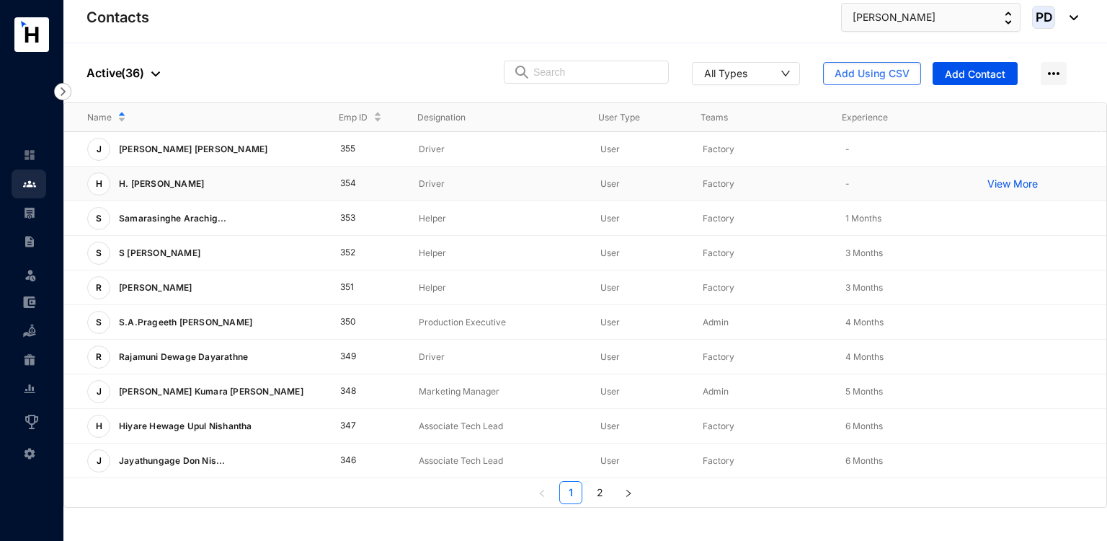
click at [210, 187] on p "H. [PERSON_NAME]" at bounding box center [159, 183] width 99 height 23
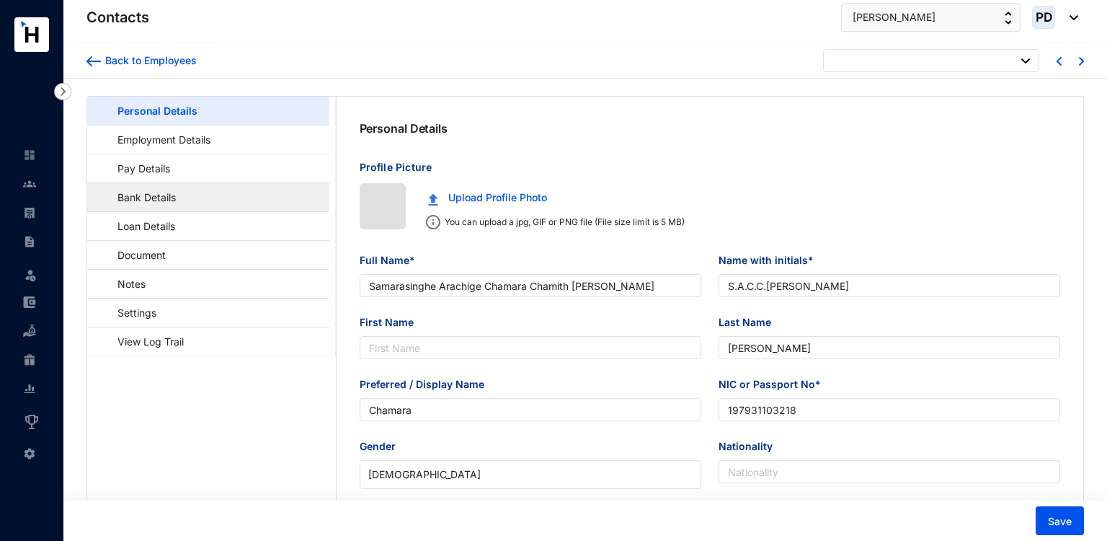
type input "[DATE]"
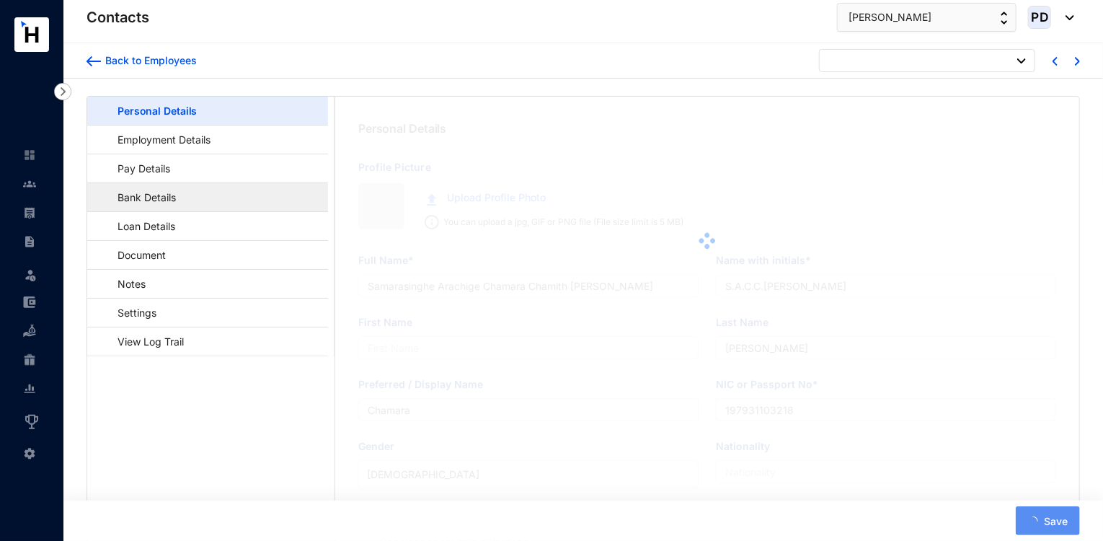
click at [151, 203] on link "Bank Details" at bounding box center [140, 197] width 82 height 30
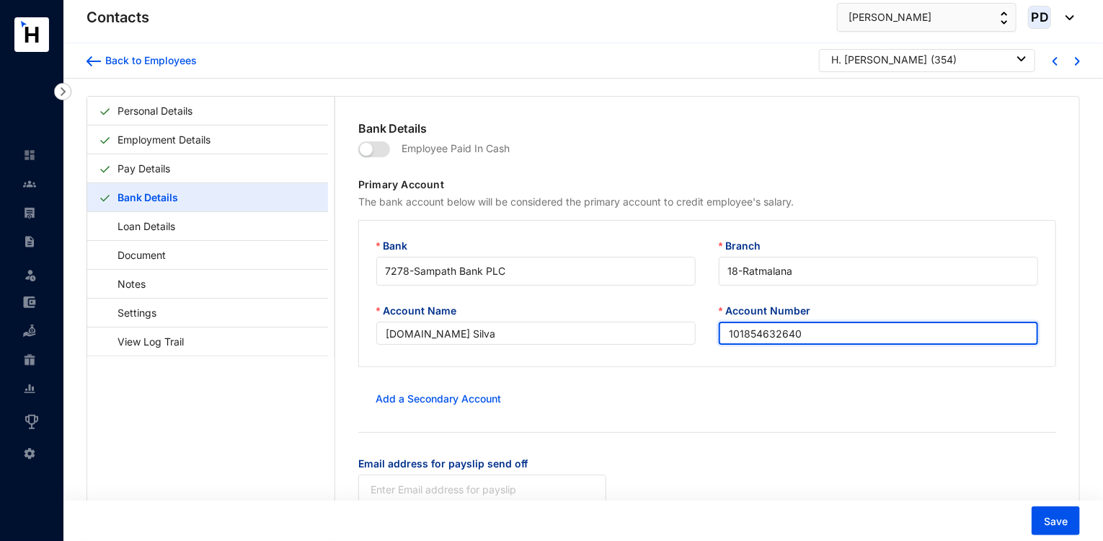
drag, startPoint x: 797, startPoint y: 336, endPoint x: 658, endPoint y: 353, distance: 139.5
click at [658, 353] on div "Account Name [DOMAIN_NAME] Silva Account Number 101854632640" at bounding box center [707, 332] width 685 height 59
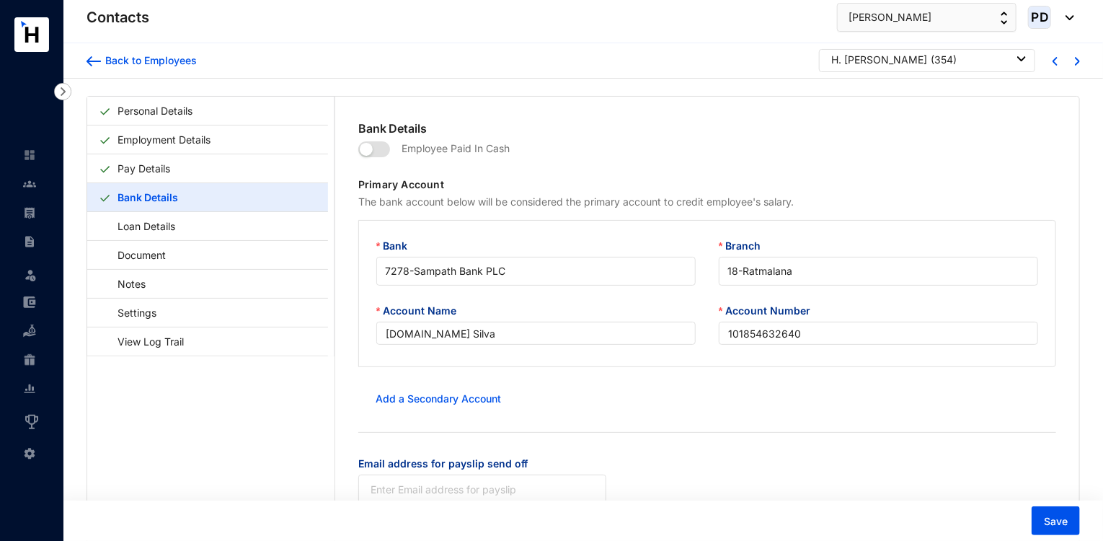
click at [927, 57] on div "H. [PERSON_NAME]" at bounding box center [879, 60] width 96 height 14
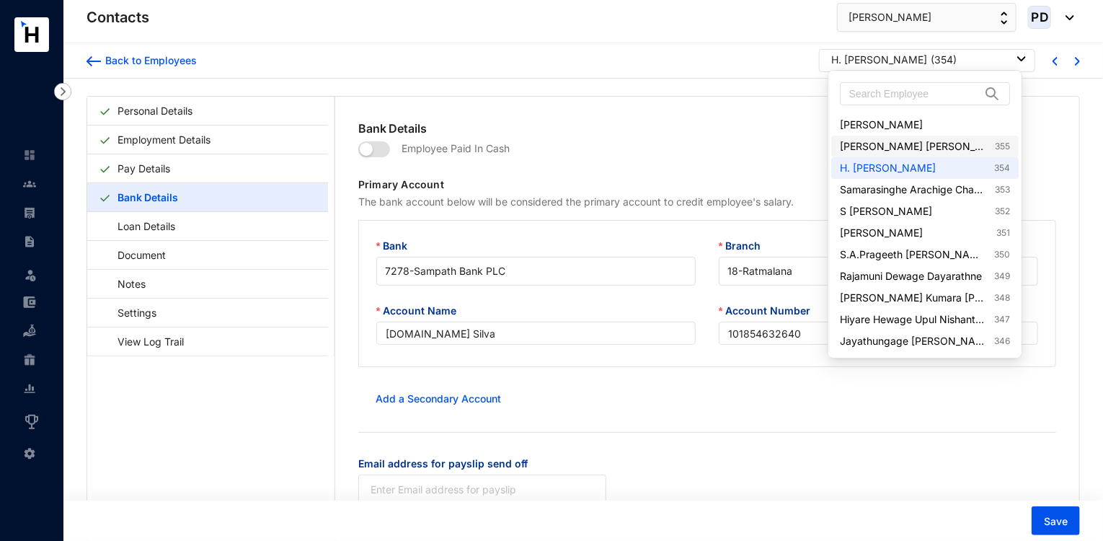
click at [904, 148] on link "[PERSON_NAME] [PERSON_NAME] 355" at bounding box center [925, 146] width 170 height 14
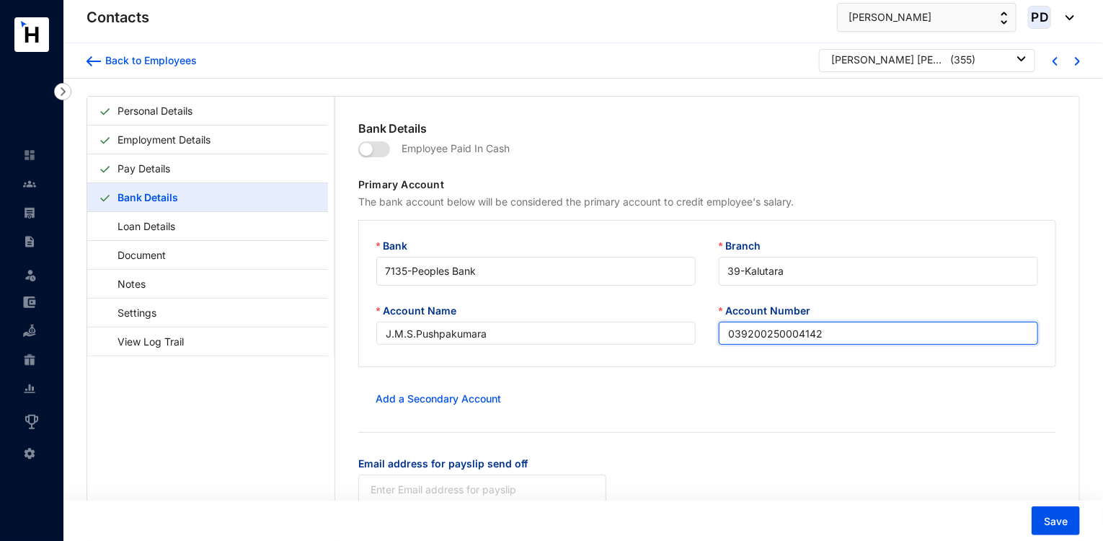
drag, startPoint x: 826, startPoint y: 334, endPoint x: 747, endPoint y: 338, distance: 79.4
click at [747, 338] on input "039200250004142" at bounding box center [878, 332] width 319 height 23
